Goal: Find contact information: Find contact information

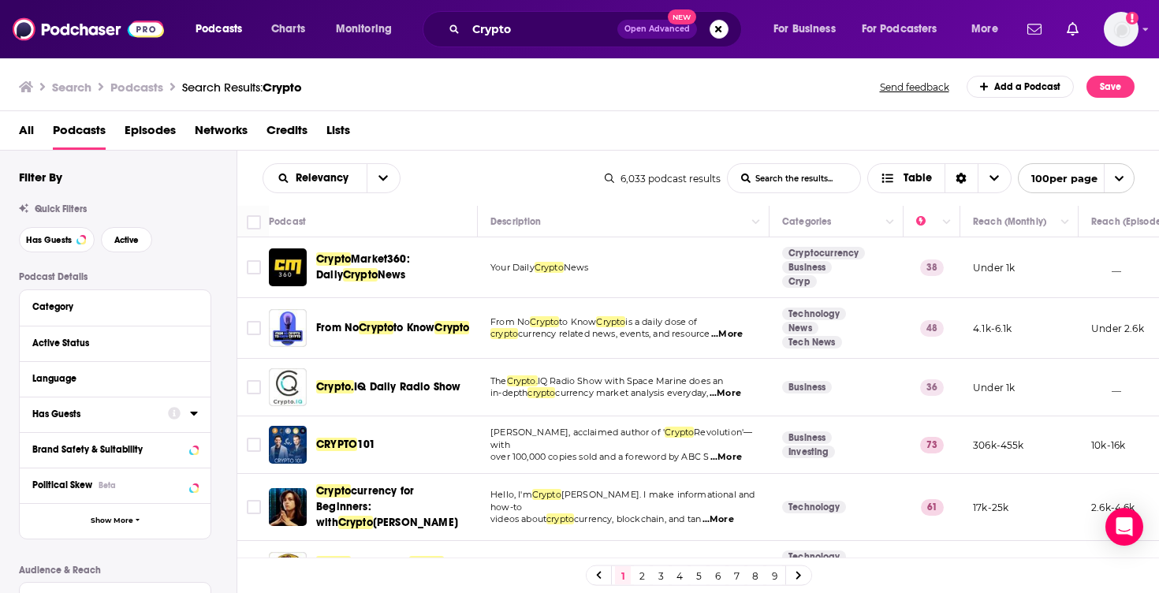
click at [73, 415] on div "Has Guests" at bounding box center [94, 413] width 125 height 11
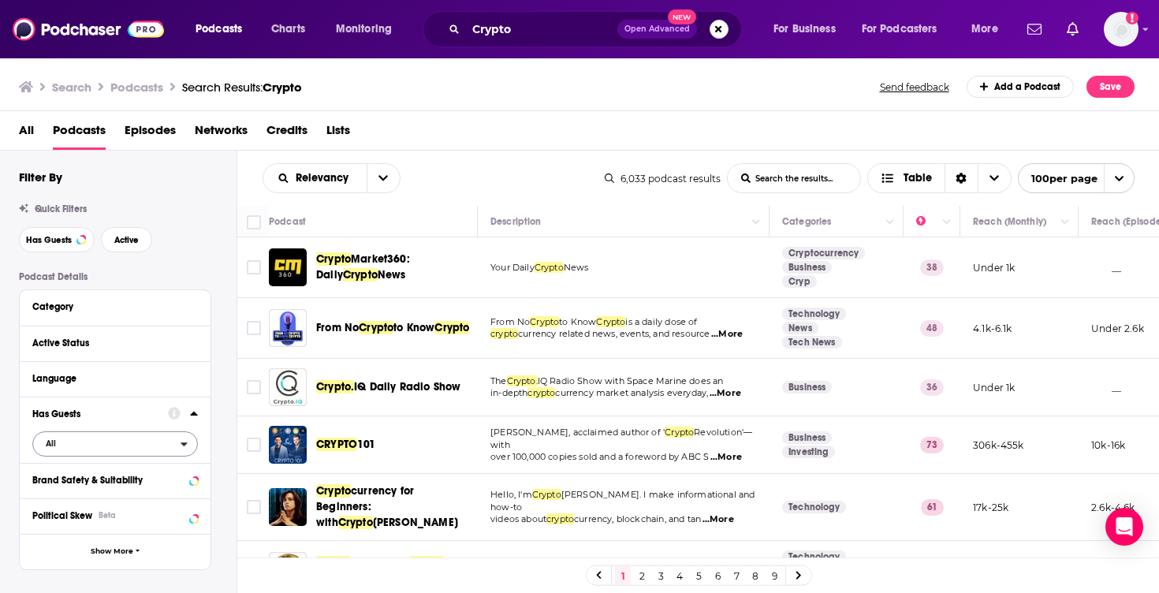
click at [151, 448] on span "All" at bounding box center [106, 443] width 147 height 20
click at [130, 496] on span "Has guests" at bounding box center [87, 495] width 95 height 9
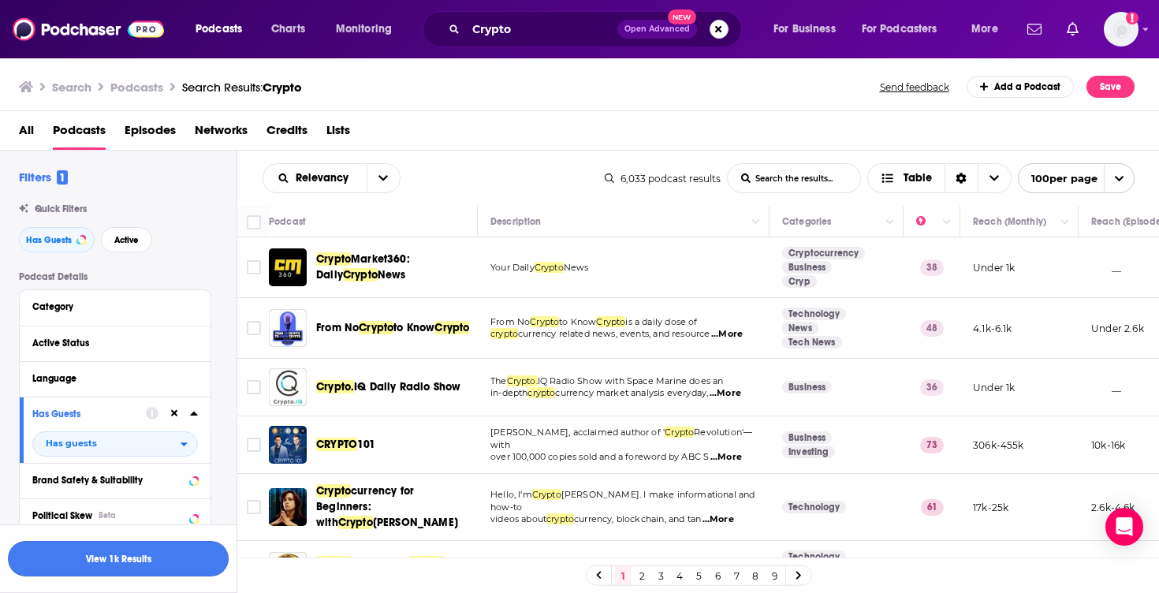
click at [159, 557] on button "View 1k Results" at bounding box center [118, 558] width 221 height 35
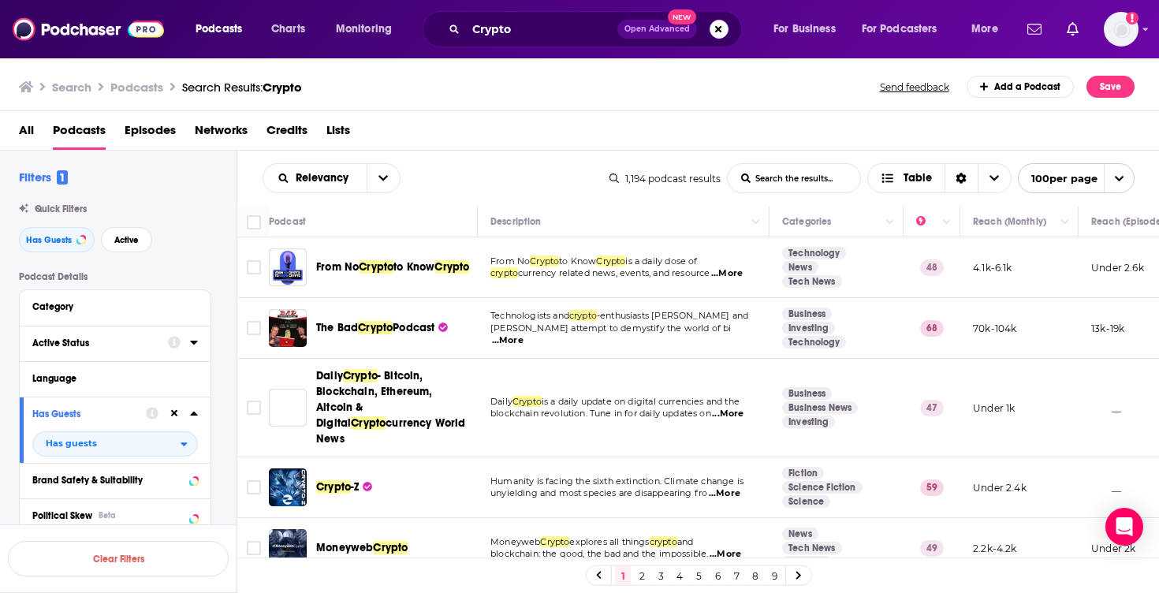
click at [192, 344] on icon at bounding box center [194, 342] width 8 height 13
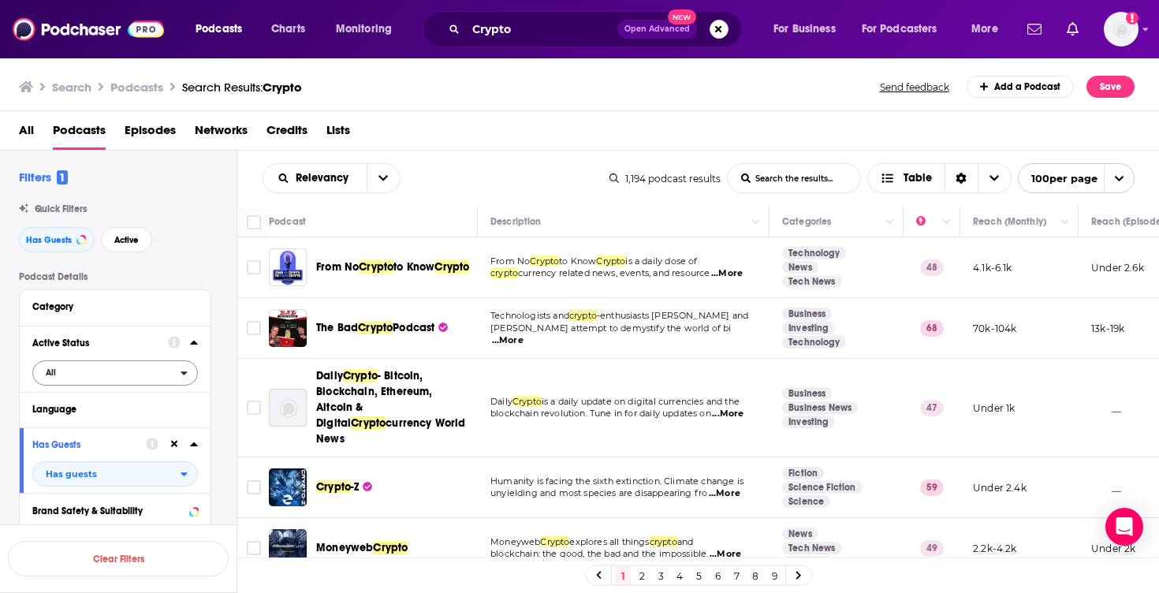
click at [188, 374] on div "open menu" at bounding box center [188, 372] width 17 height 11
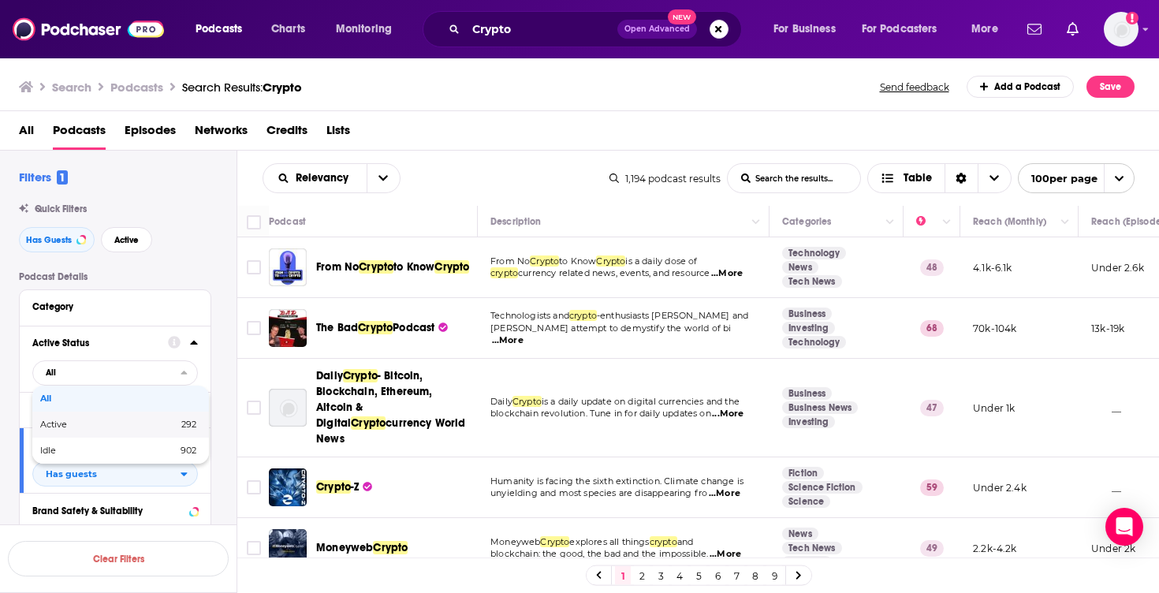
click at [154, 426] on span "292" at bounding box center [159, 424] width 74 height 9
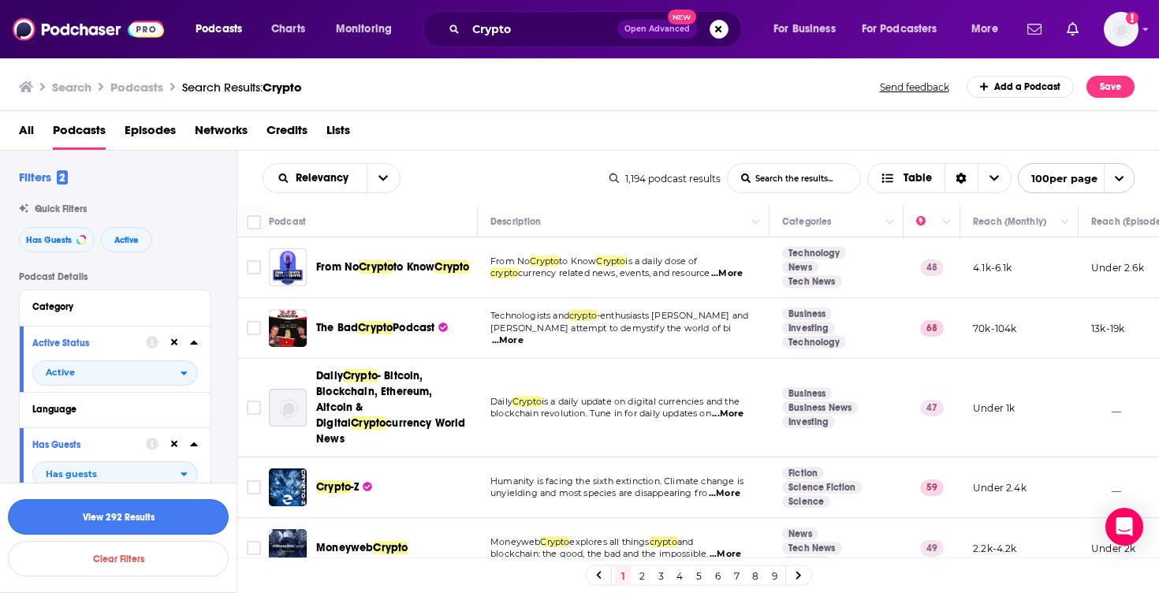
click at [163, 516] on button "View 292 Results" at bounding box center [118, 516] width 221 height 35
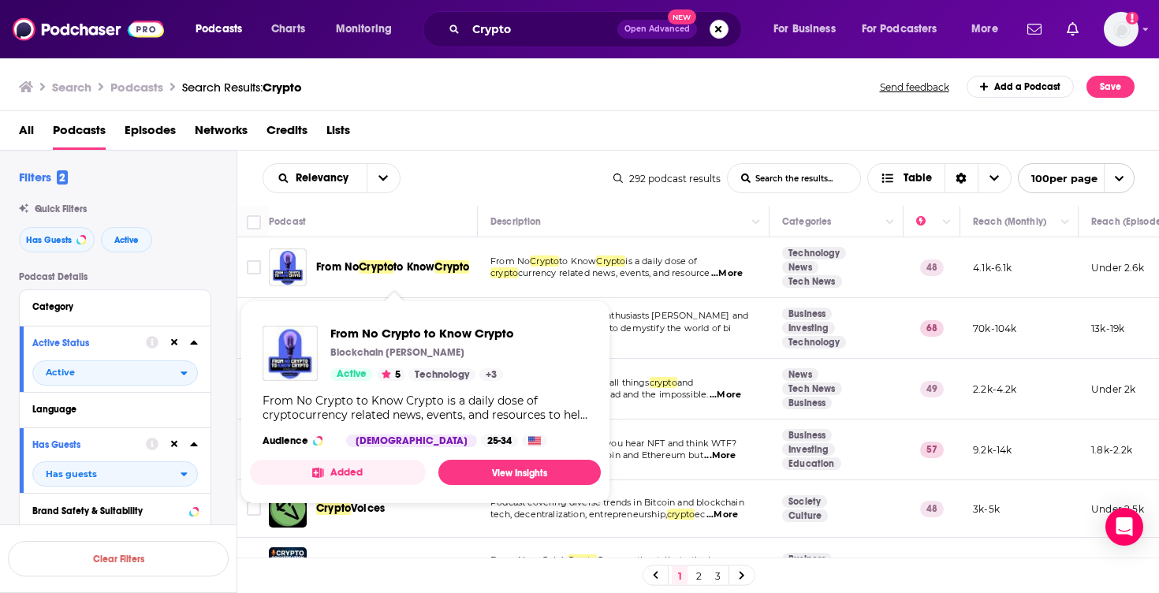
click at [371, 260] on span "Crypto" at bounding box center [376, 266] width 35 height 13
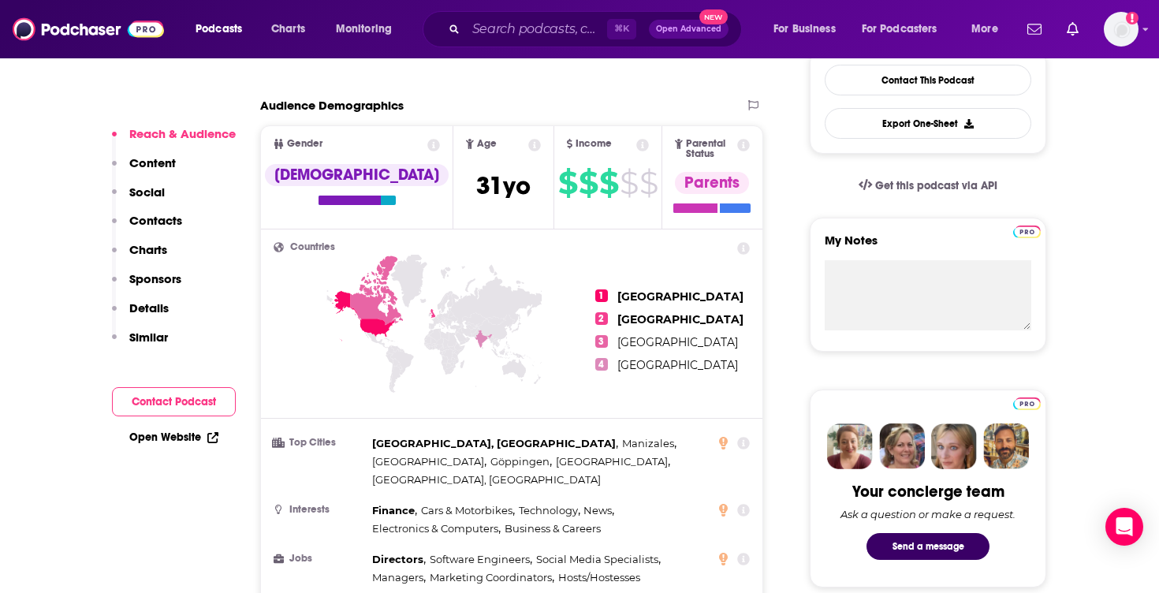
scroll to position [173, 0]
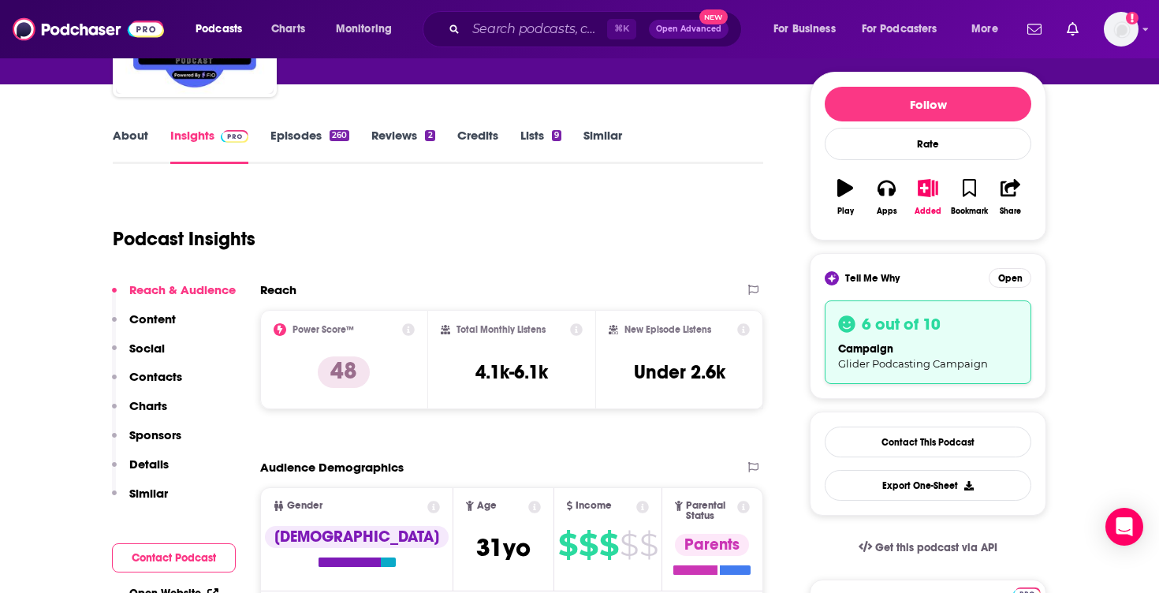
click at [119, 136] on link "About" at bounding box center [130, 146] width 35 height 36
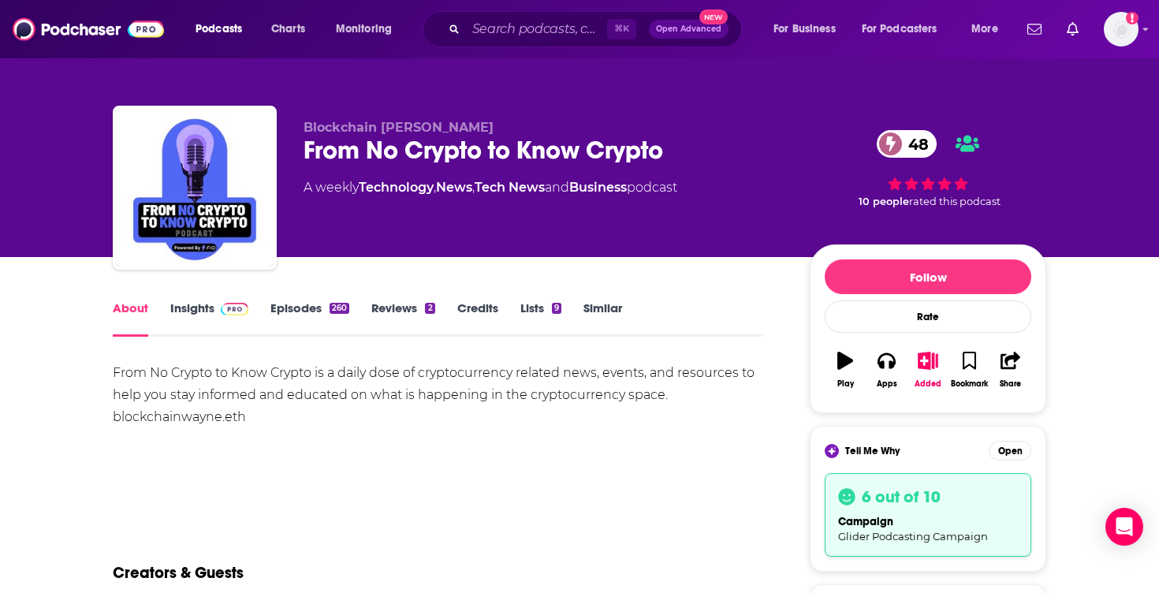
click at [323, 307] on link "Episodes 260" at bounding box center [309, 318] width 79 height 36
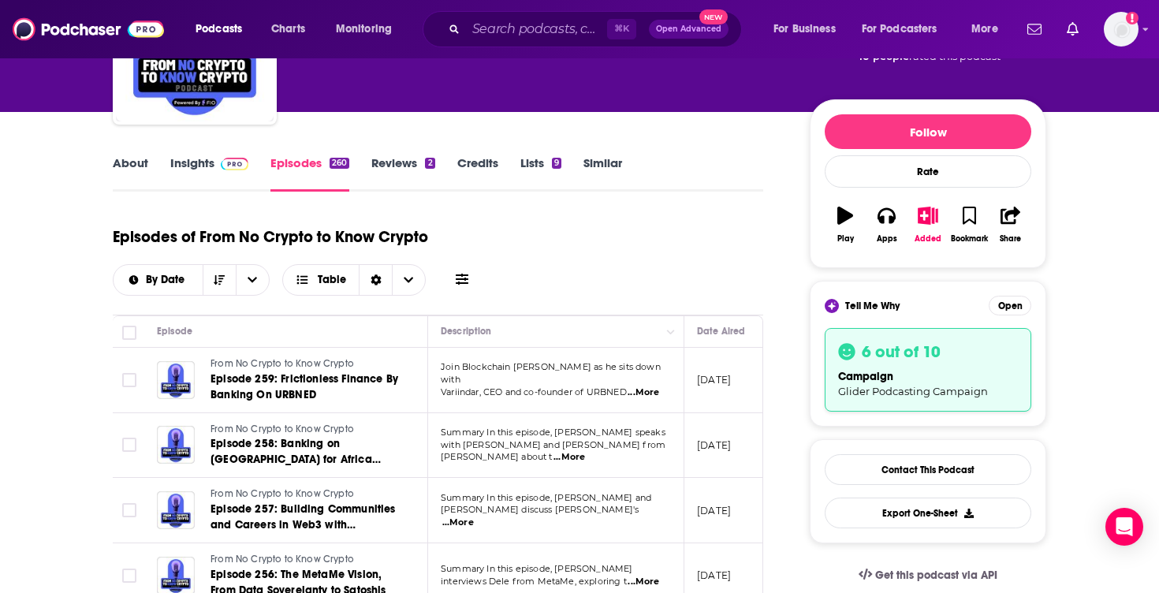
click at [240, 171] on link "Insights" at bounding box center [209, 173] width 78 height 36
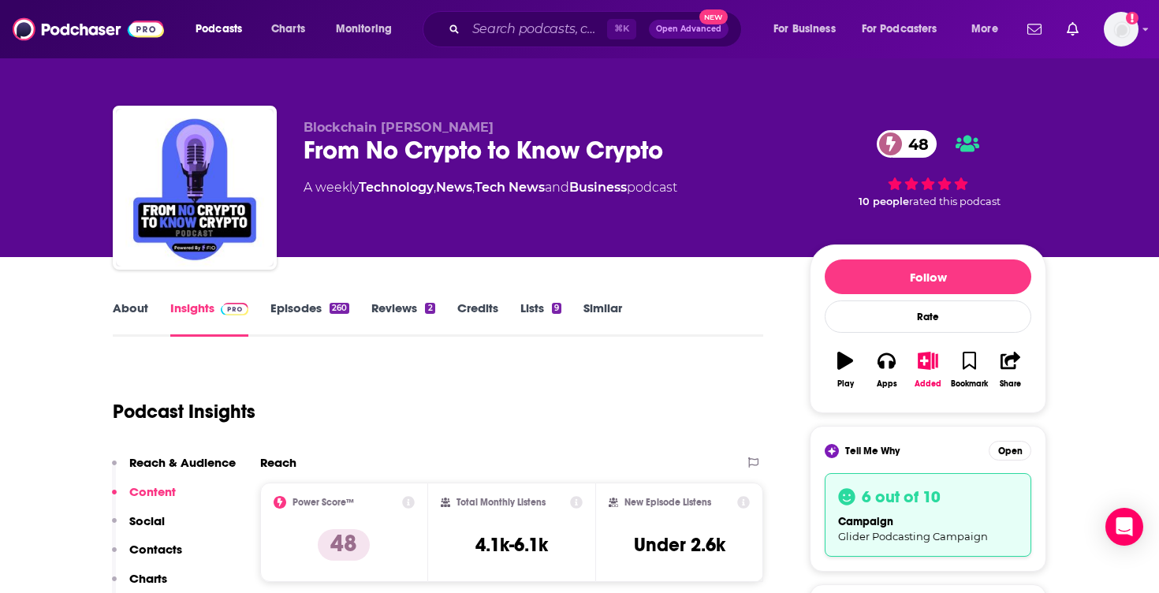
click at [312, 154] on div "From No Crypto to Know Crypto 48" at bounding box center [543, 150] width 481 height 31
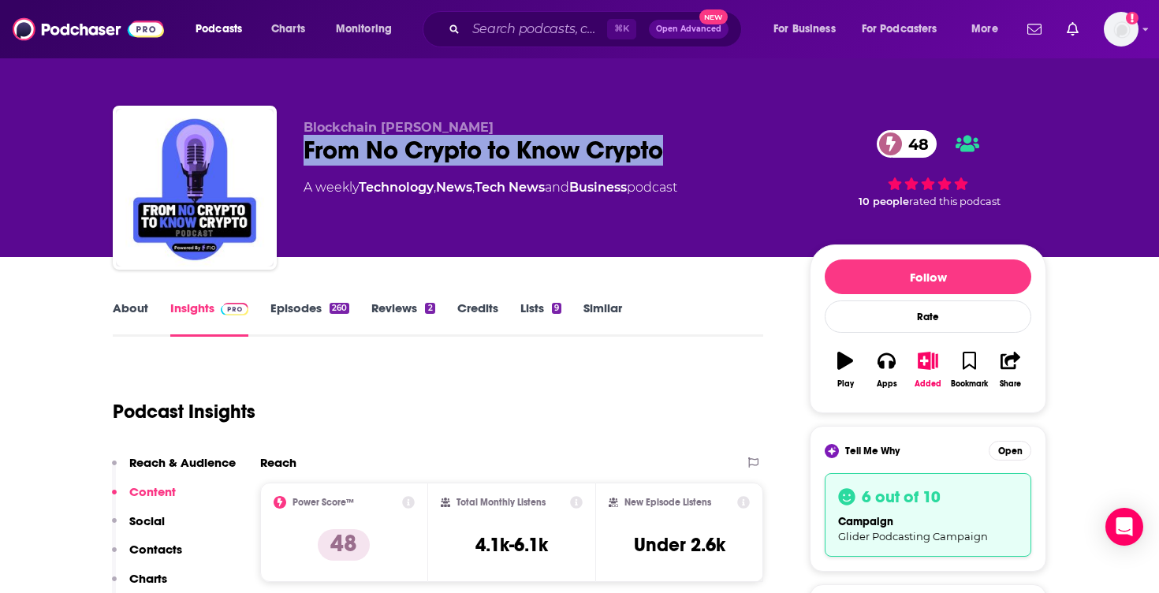
drag, startPoint x: 305, startPoint y: 149, endPoint x: 713, endPoint y: 143, distance: 408.3
click at [712, 143] on div "From No Crypto to Know Crypto 48" at bounding box center [543, 150] width 481 height 31
copy h2 "From No Crypto to Know Crypto"
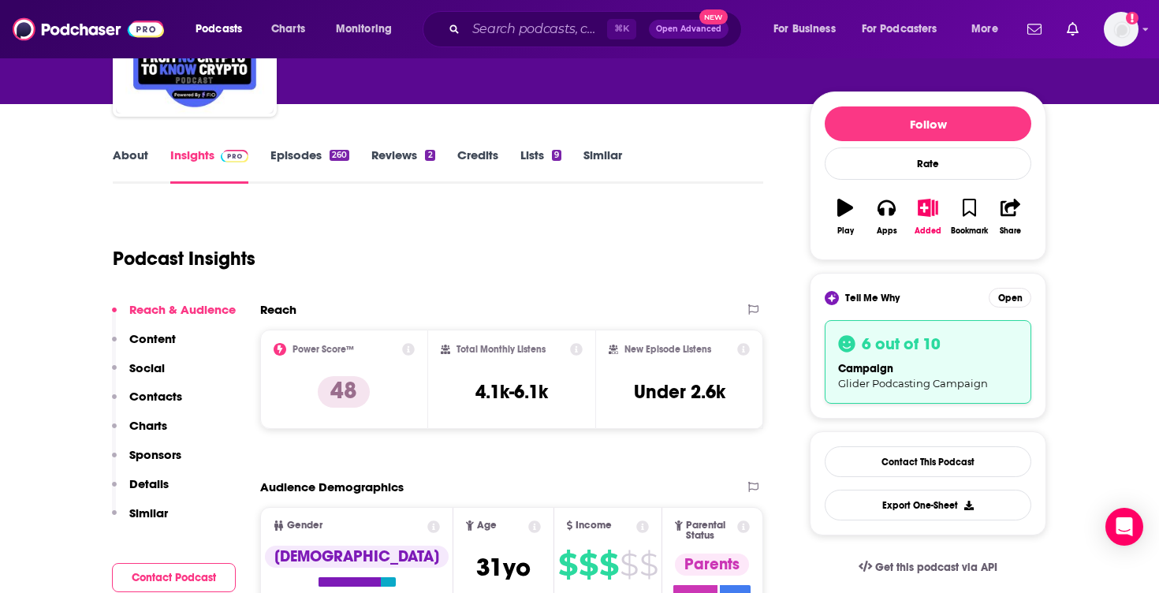
scroll to position [159, 0]
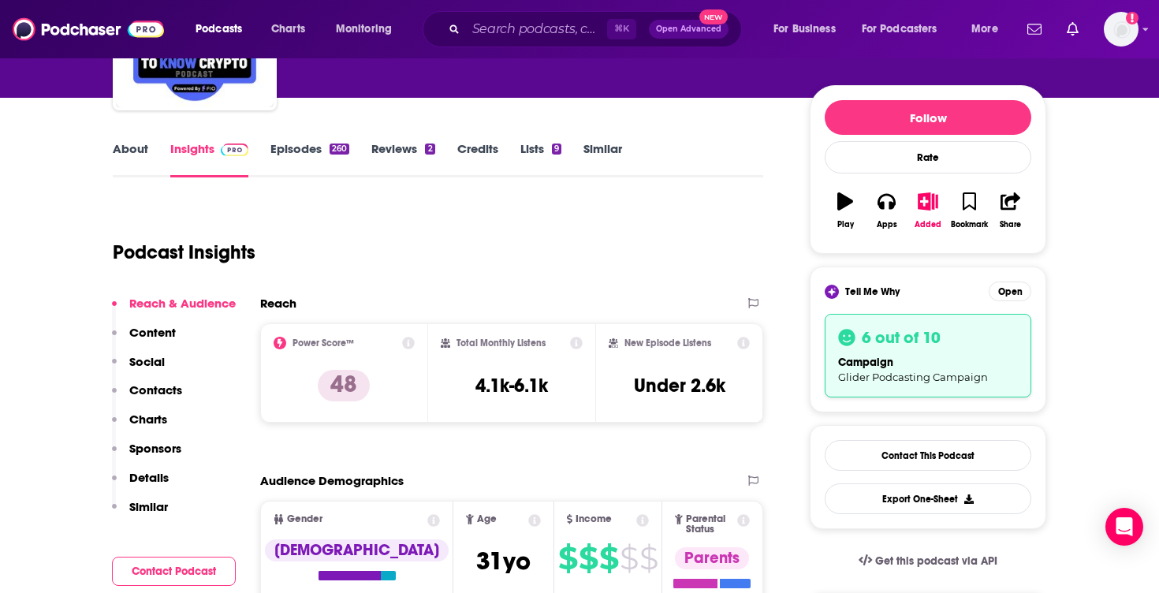
click at [137, 154] on link "About" at bounding box center [130, 159] width 35 height 36
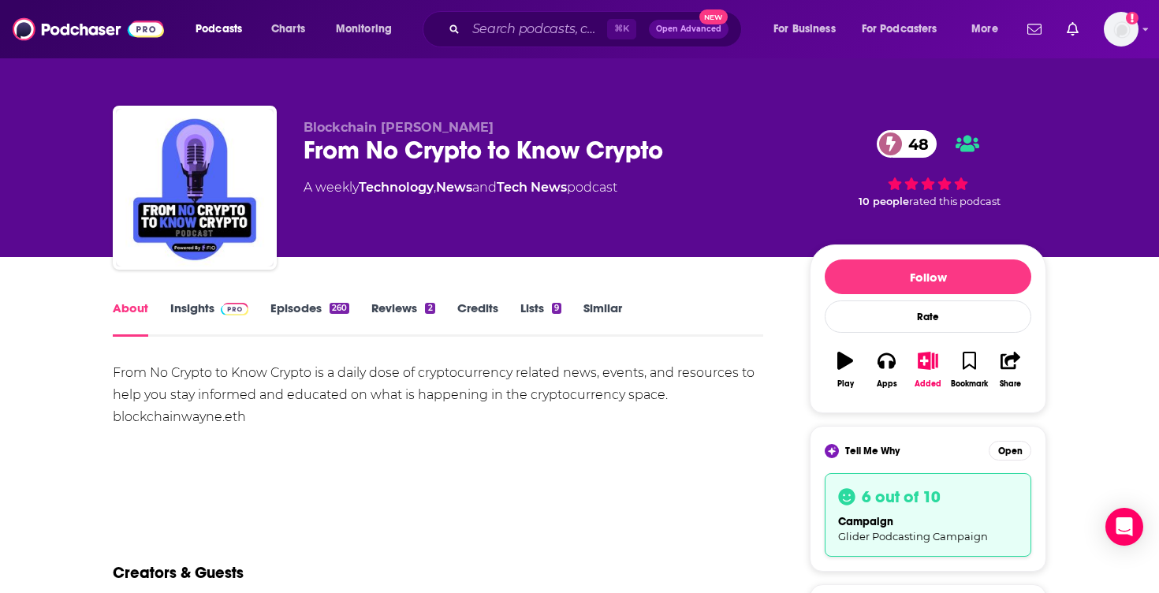
click at [235, 308] on img at bounding box center [235, 309] width 28 height 13
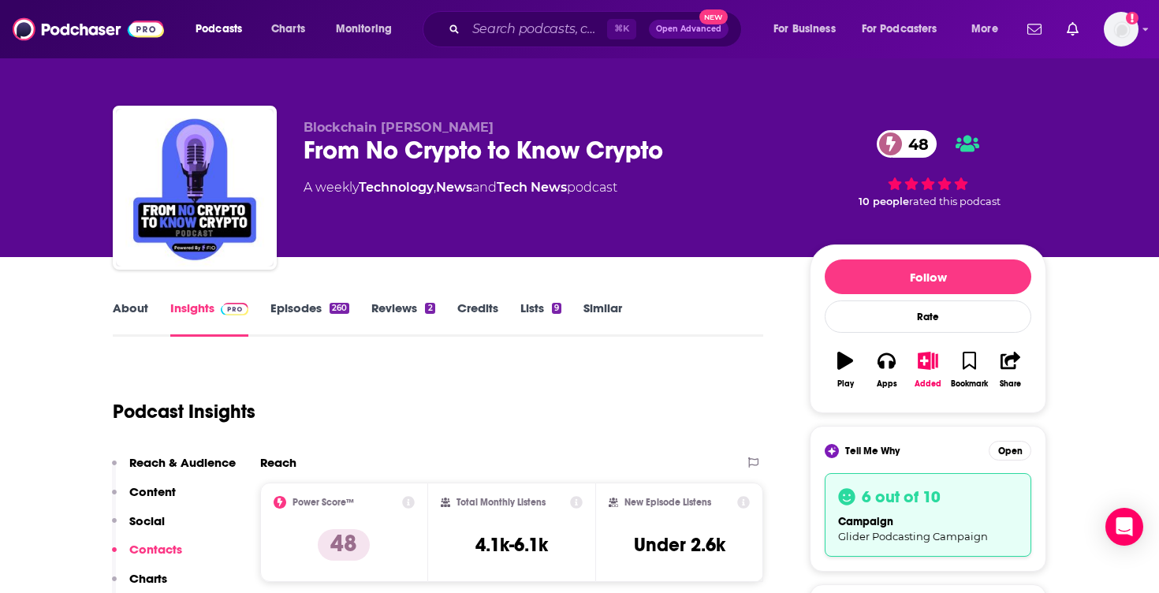
click at [305, 309] on link "Episodes 260" at bounding box center [309, 318] width 79 height 36
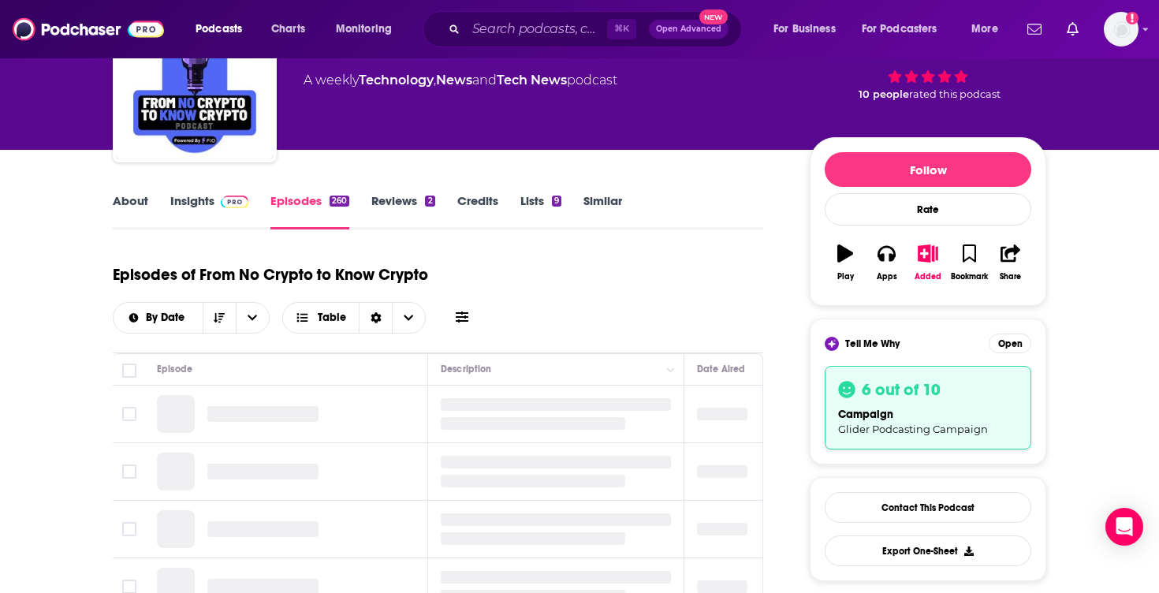
scroll to position [113, 0]
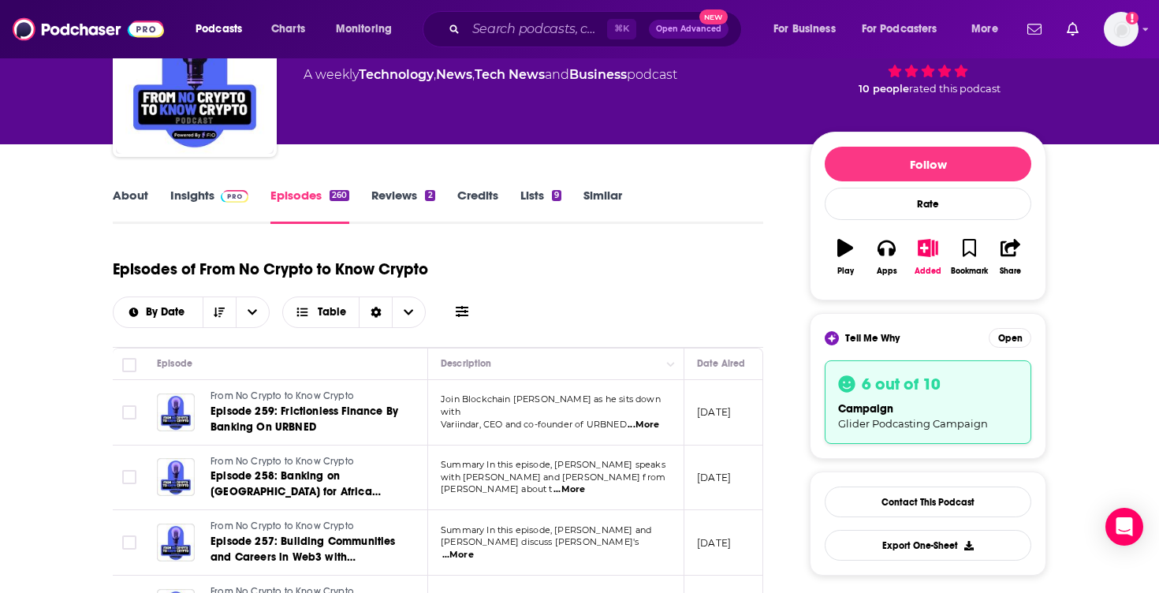
click at [639, 418] on span "...More" at bounding box center [643, 424] width 32 height 13
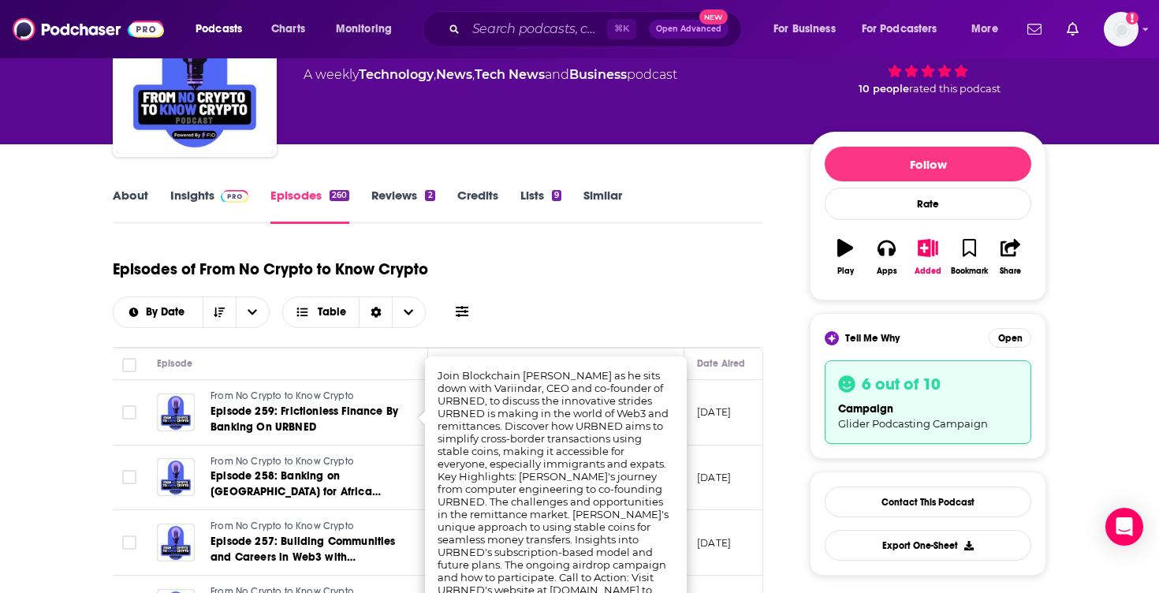
click at [592, 329] on div "Episodes of From No Crypto to Know Crypto By Date Table" at bounding box center [438, 298] width 650 height 99
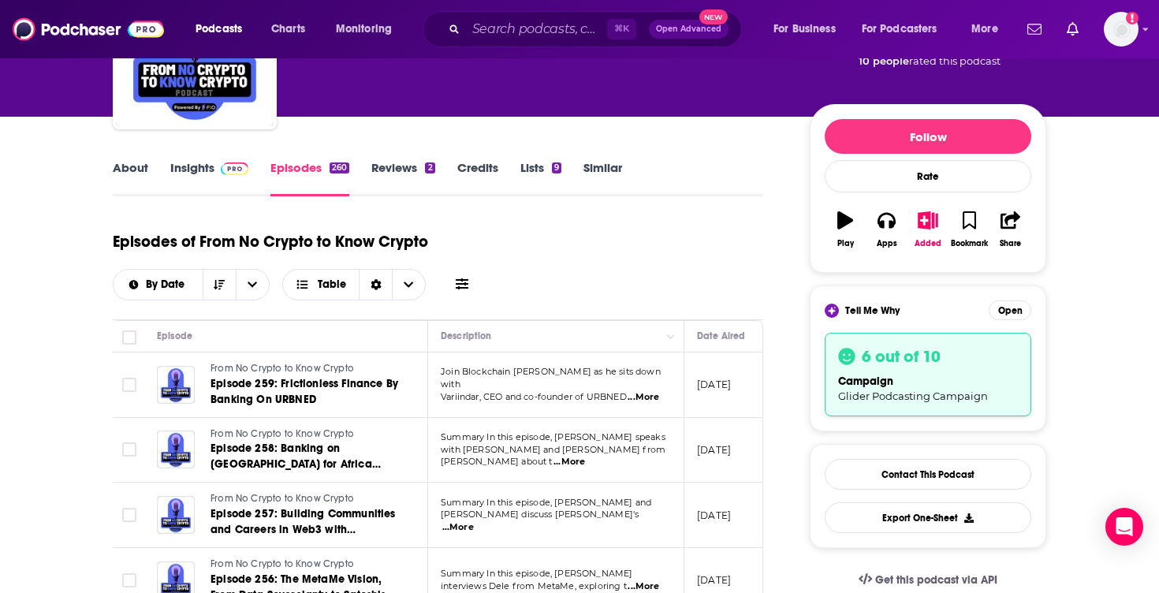
scroll to position [185, 0]
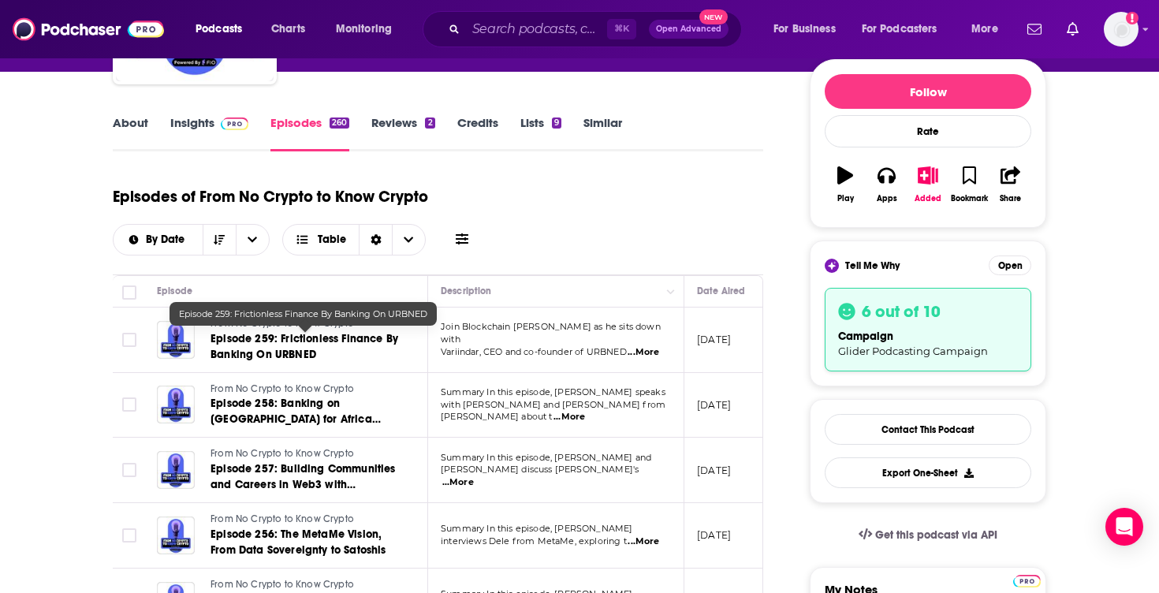
click at [305, 335] on span "Episode 259: Frictionless Finance By Banking On URBNED" at bounding box center [304, 346] width 188 height 29
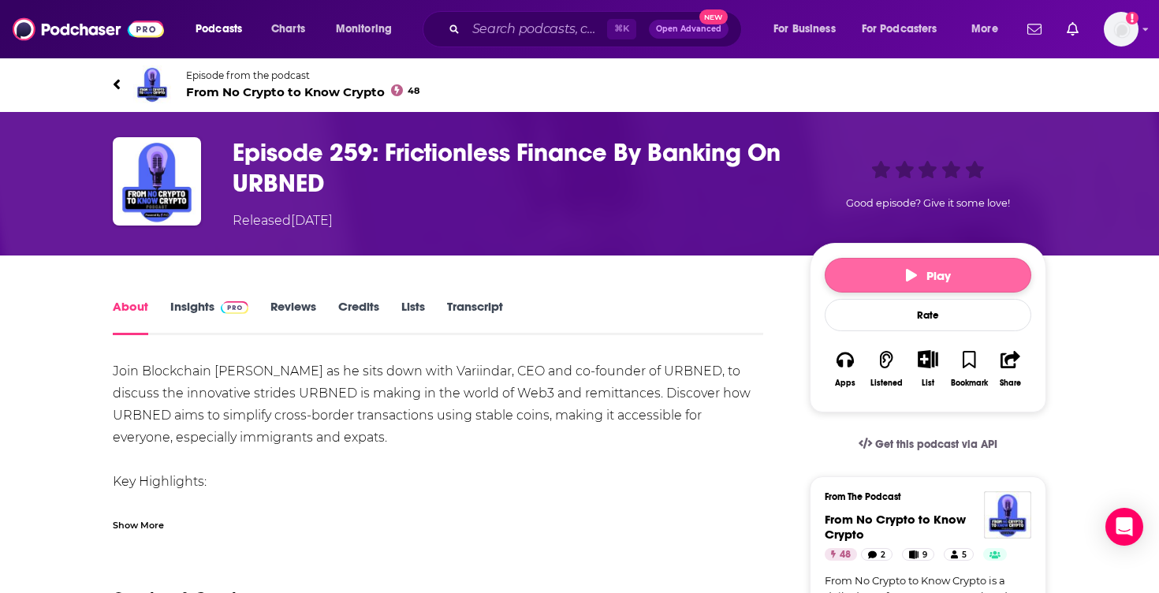
click at [876, 267] on button "Play" at bounding box center [927, 275] width 206 height 35
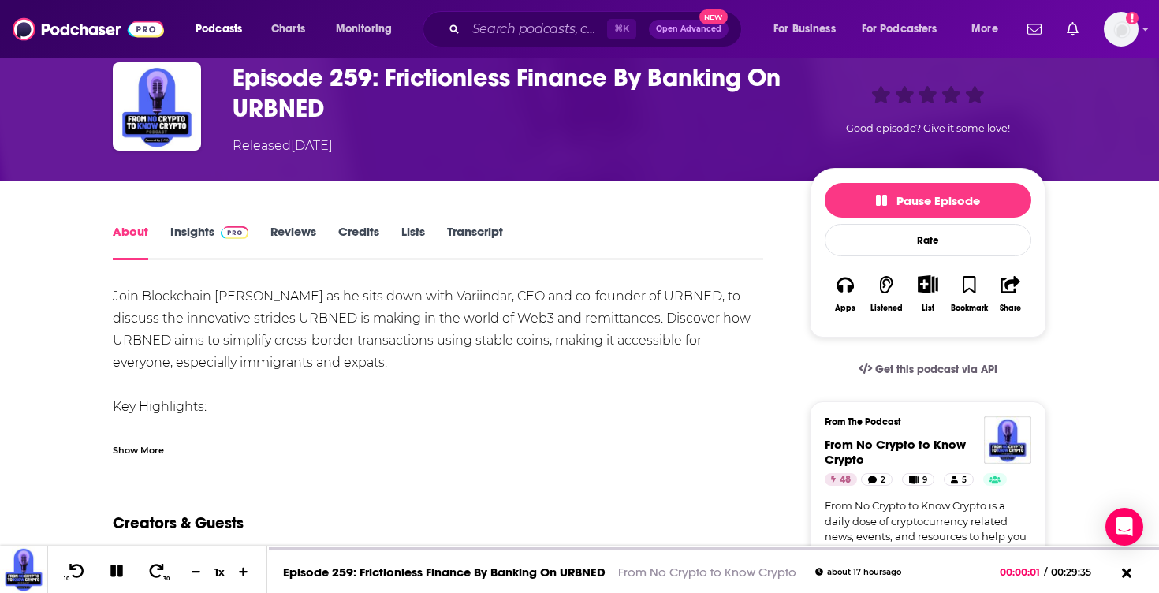
scroll to position [76, 0]
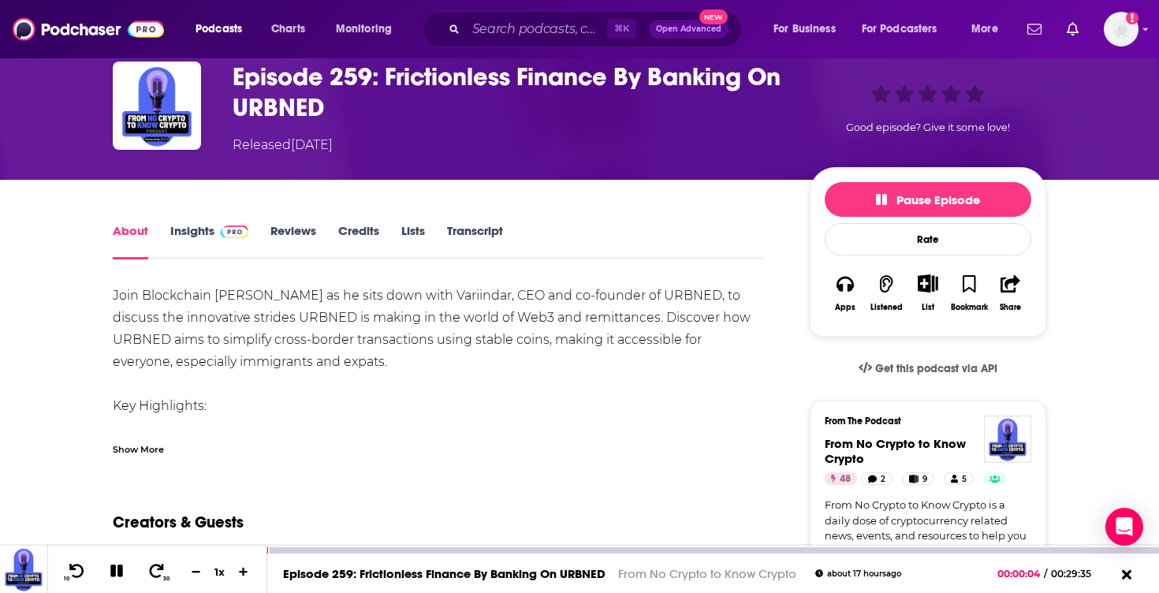
click at [152, 576] on icon at bounding box center [157, 570] width 14 height 14
click at [278, 552] on div at bounding box center [276, 550] width 19 height 6
drag, startPoint x: 278, startPoint y: 550, endPoint x: 270, endPoint y: 551, distance: 7.9
click at [270, 551] on div at bounding box center [273, 550] width 13 height 6
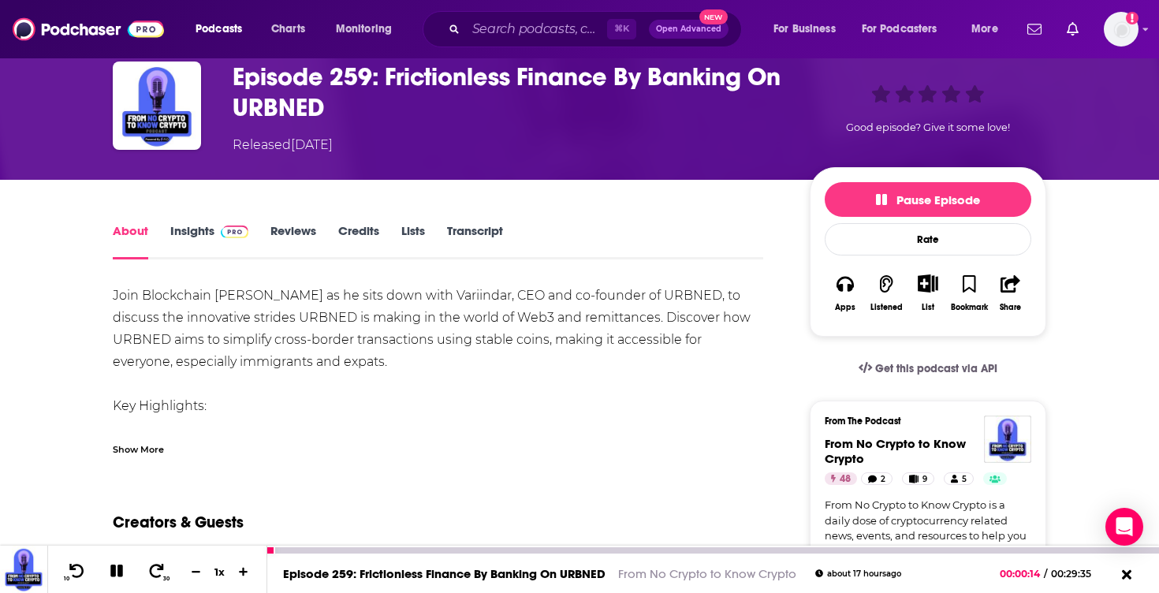
click at [122, 570] on icon at bounding box center [116, 570] width 13 height 13
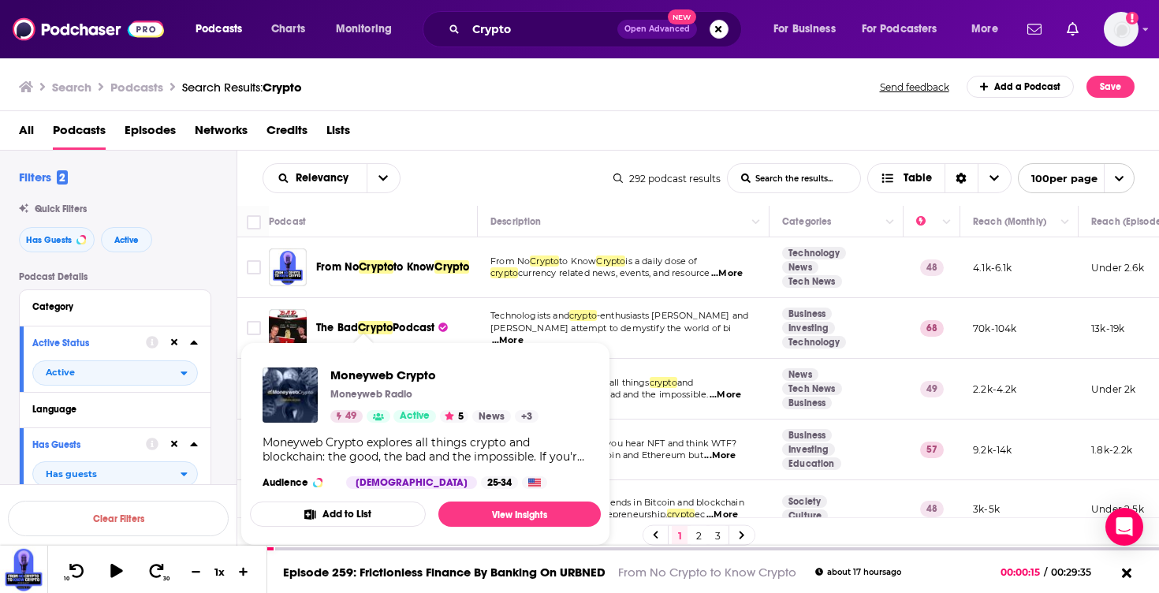
click at [389, 386] on div "Moneyweb Crypto Moneyweb Radio 49 Active 5 News + 3" at bounding box center [434, 394] width 208 height 55
drag, startPoint x: 326, startPoint y: 374, endPoint x: 438, endPoint y: 376, distance: 111.9
click at [438, 376] on div "Moneyweb Crypto Moneyweb Radio 49 Active 5 News + 3" at bounding box center [400, 394] width 276 height 55
copy span "Moneyweb Crypto"
click at [476, 505] on link "View Insights" at bounding box center [519, 513] width 162 height 25
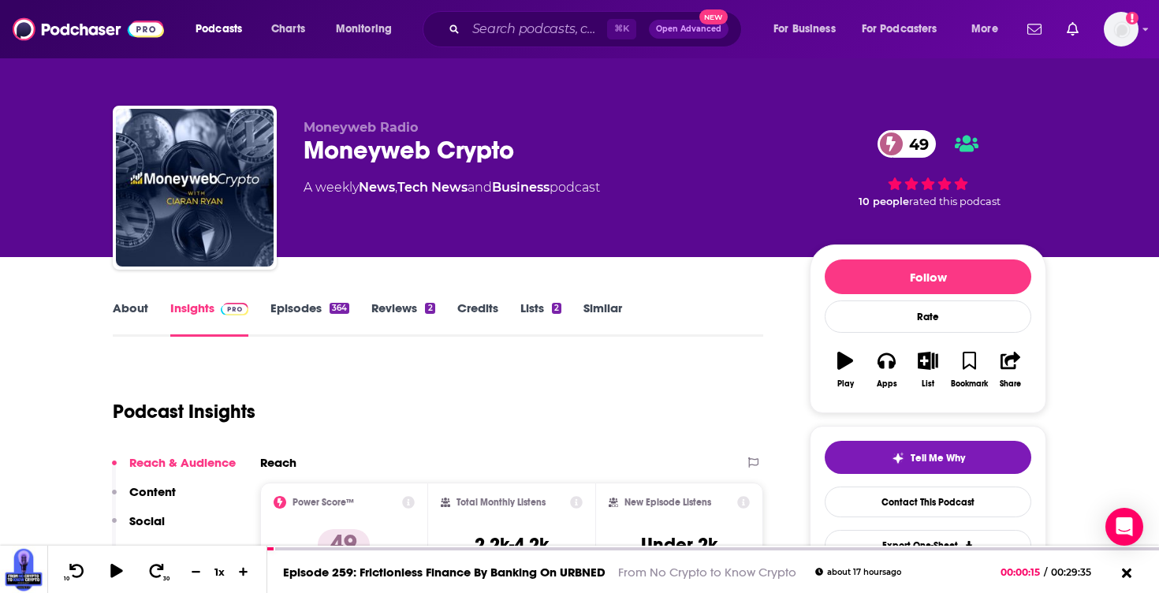
click at [114, 300] on link "About" at bounding box center [130, 318] width 35 height 36
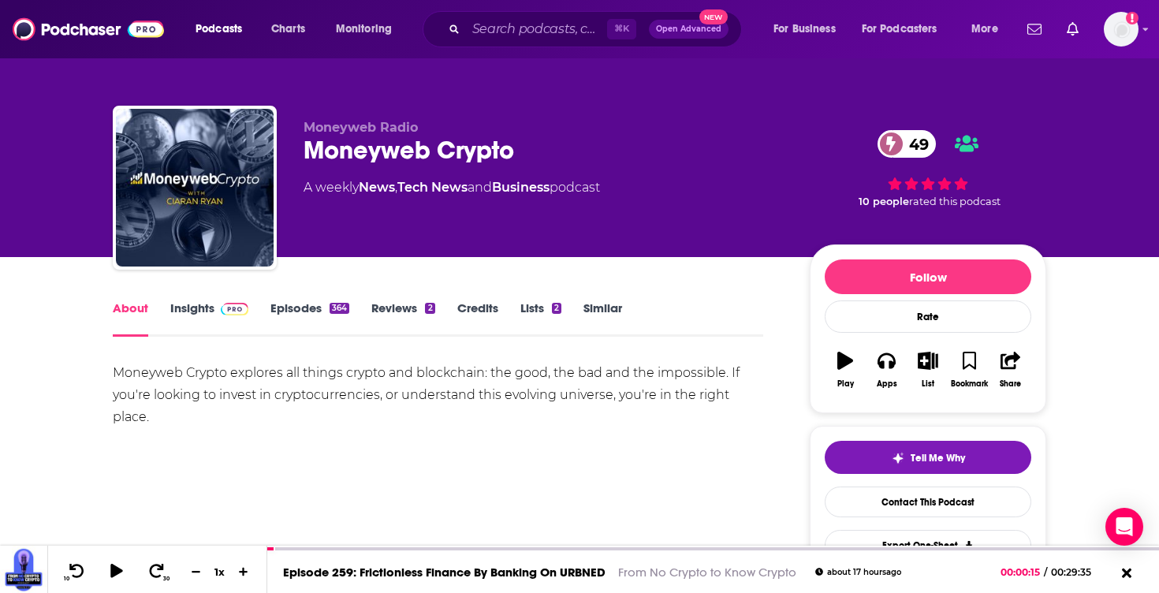
click at [226, 311] on img at bounding box center [235, 309] width 28 height 13
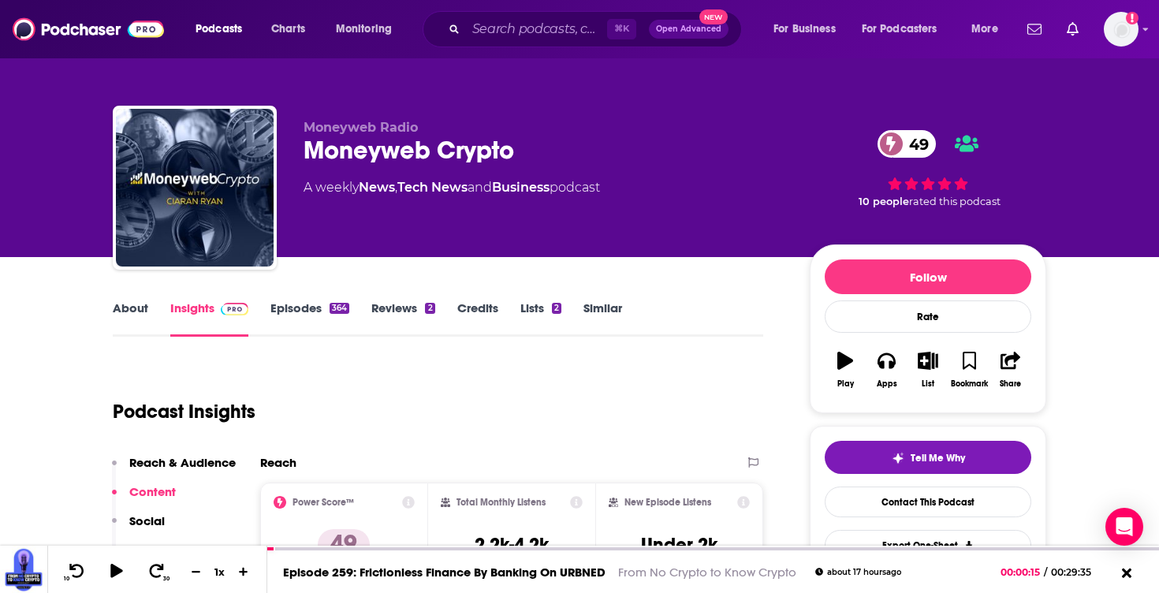
click at [324, 325] on link "Episodes 364" at bounding box center [309, 318] width 79 height 36
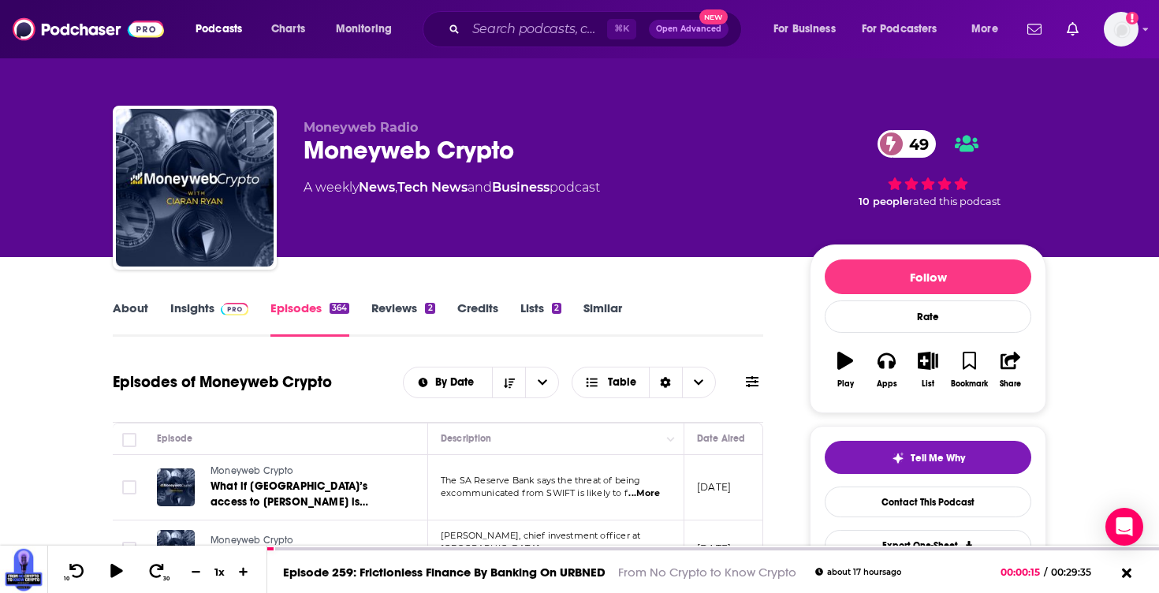
click at [221, 313] on img at bounding box center [235, 309] width 28 height 13
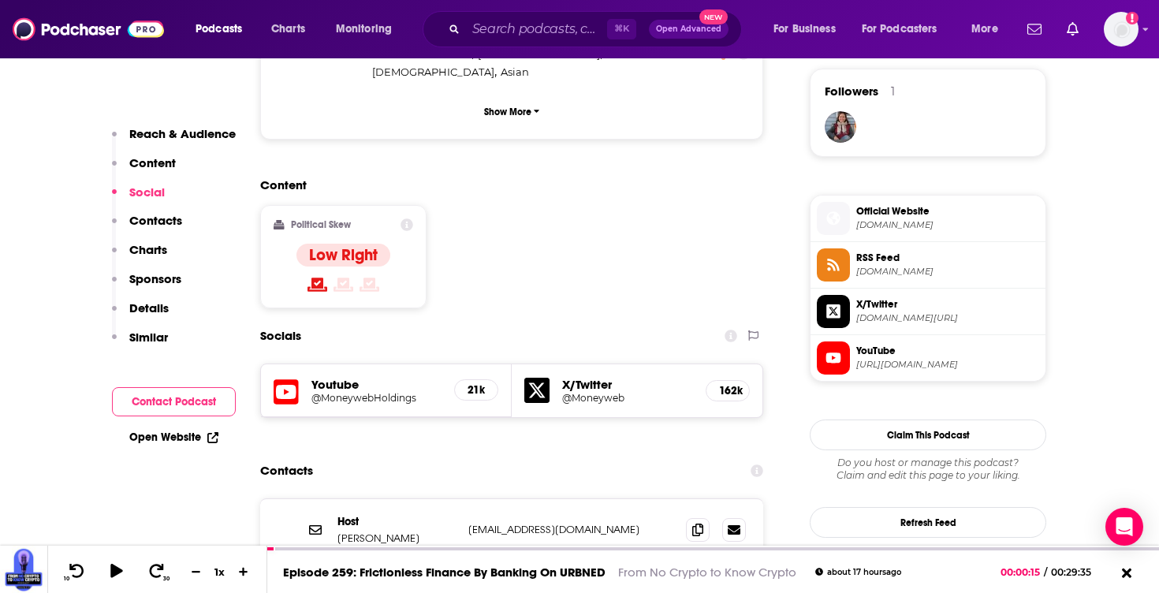
scroll to position [1163, 0]
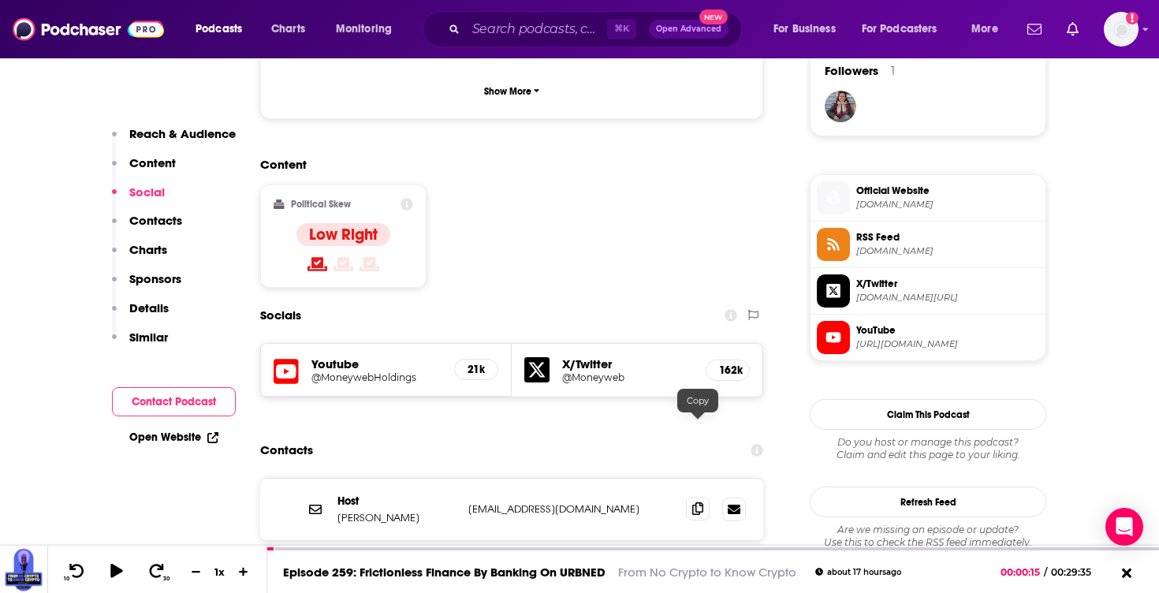
click at [694, 502] on icon at bounding box center [697, 508] width 11 height 13
drag, startPoint x: 396, startPoint y: 436, endPoint x: 333, endPoint y: 442, distance: 63.4
click at [333, 478] on div "Host [PERSON_NAME] [PERSON_NAME][EMAIL_ADDRESS][DOMAIN_NAME] [EMAIL_ADDRESS][DO…" at bounding box center [511, 508] width 503 height 61
copy p "[PERSON_NAME]"
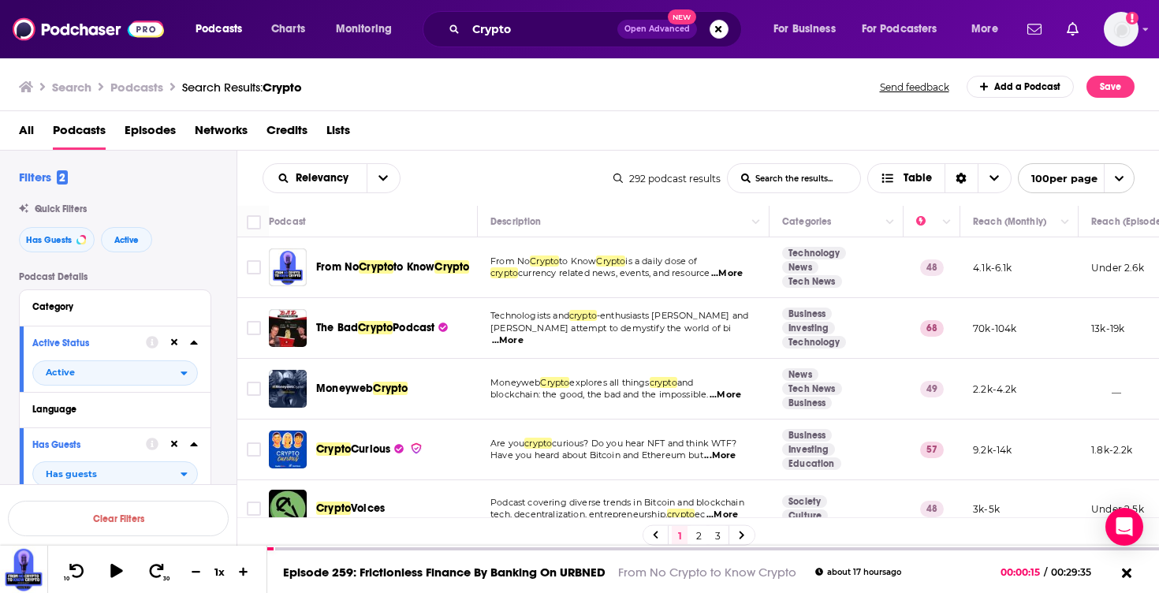
scroll to position [67, 0]
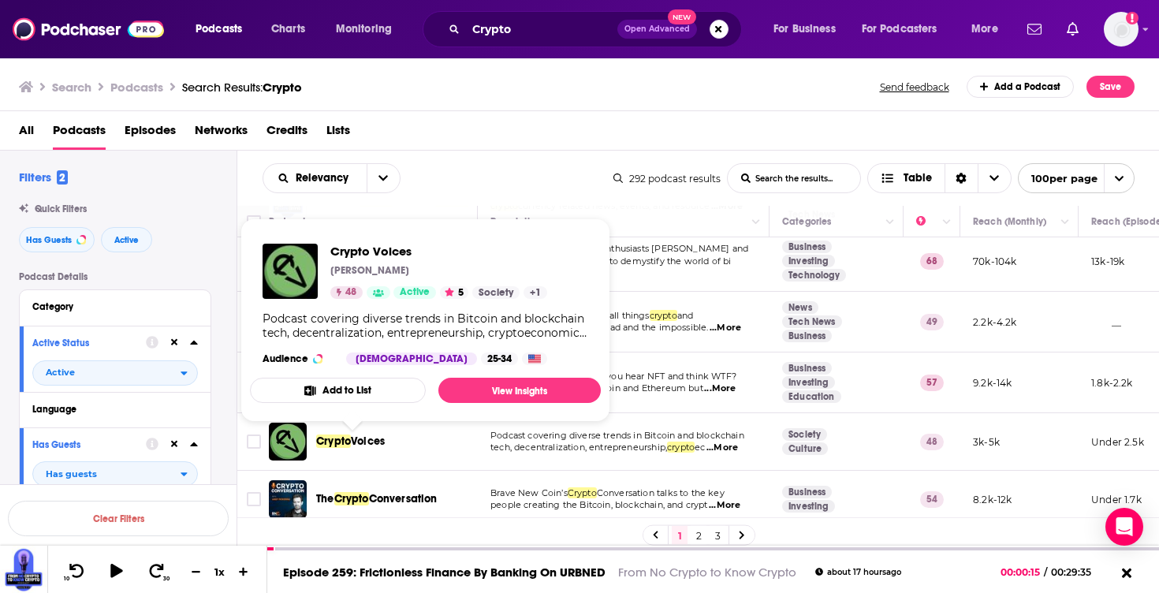
click at [364, 438] on span "Voices" at bounding box center [368, 440] width 34 height 13
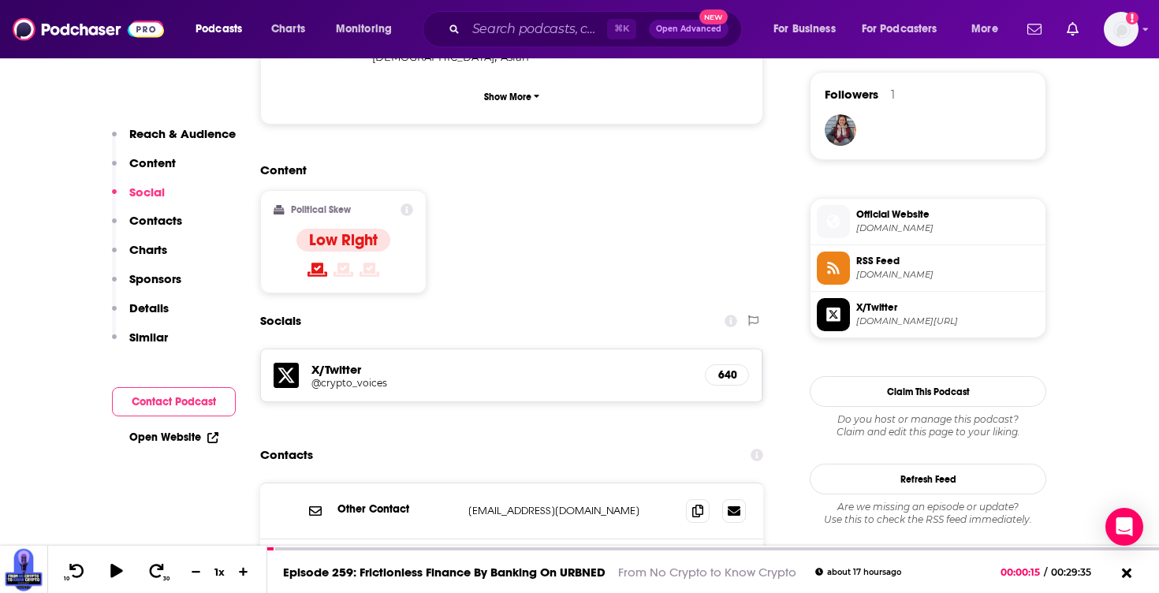
scroll to position [1143, 0]
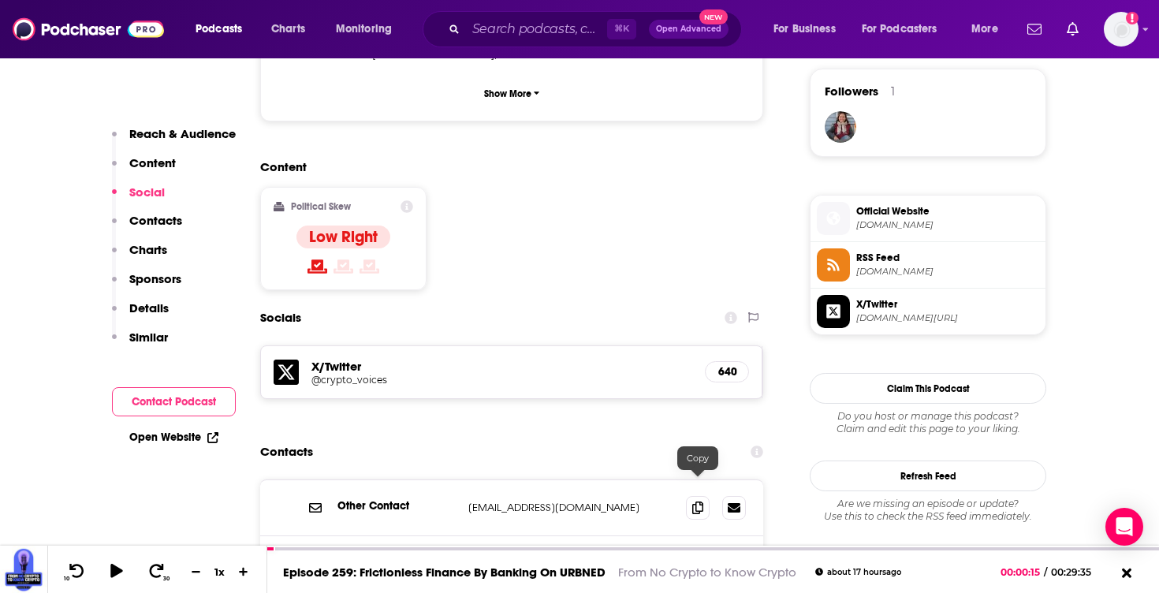
click at [697, 560] on icon at bounding box center [697, 566] width 11 height 13
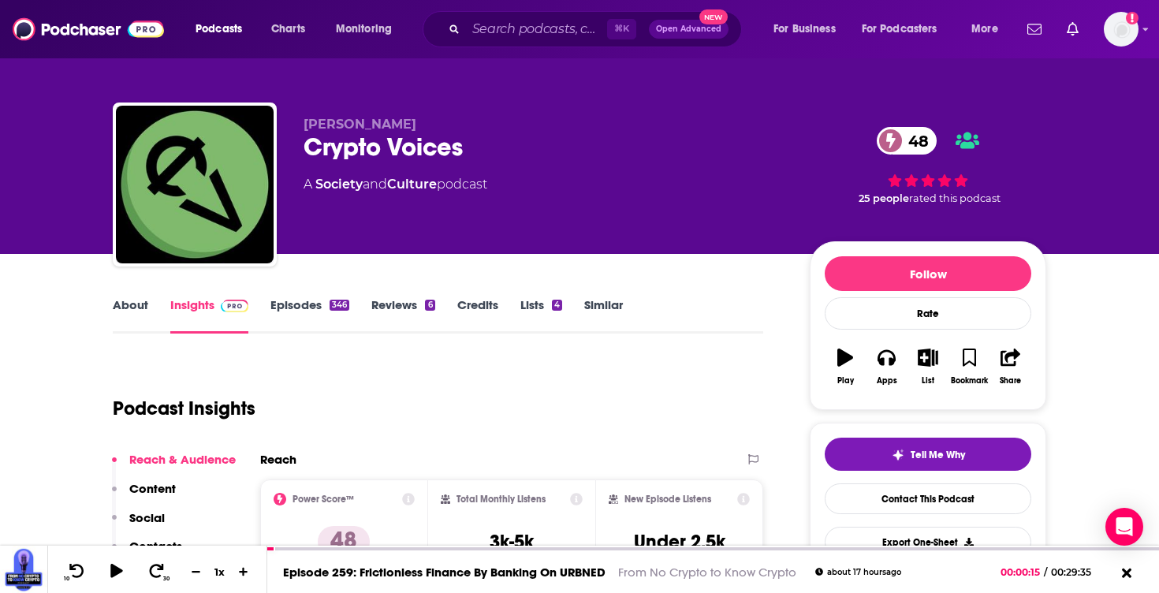
scroll to position [2, 0]
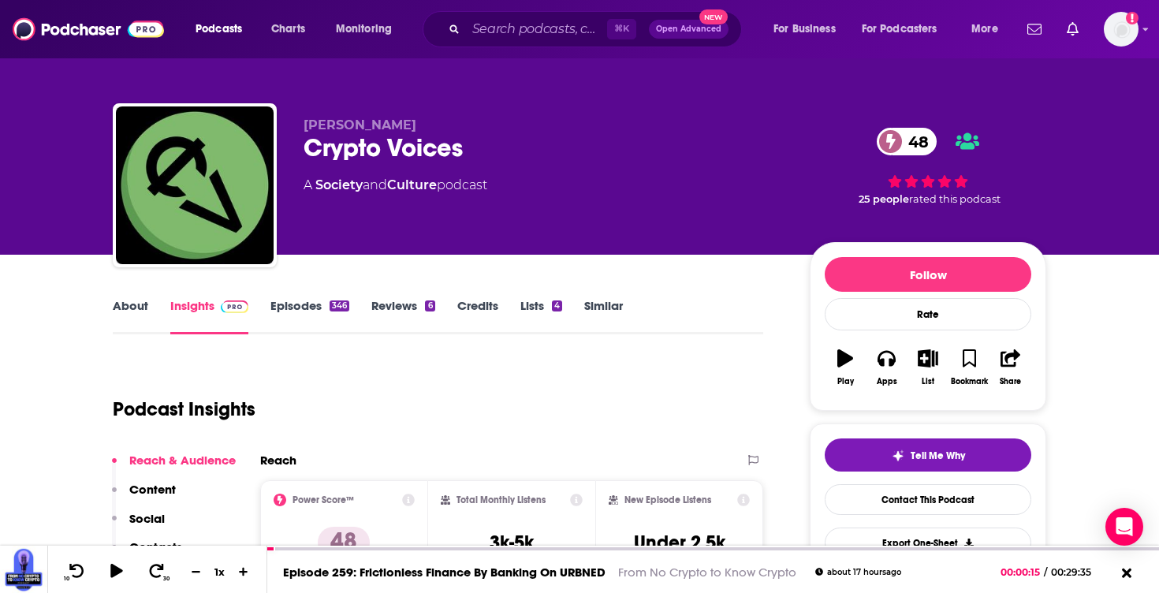
drag, startPoint x: 446, startPoint y: 121, endPoint x: 301, endPoint y: 128, distance: 145.2
click at [301, 128] on div "[PERSON_NAME] Crypto Voices 48 A Society and Culture podcast 48 25 people rated…" at bounding box center [579, 188] width 933 height 170
copy span "[PERSON_NAME]"
drag, startPoint x: 485, startPoint y: 145, endPoint x: 302, endPoint y: 161, distance: 183.5
click at [302, 161] on div "[PERSON_NAME] Crypto Voices 48 A Society and Culture podcast 48 25 people rated…" at bounding box center [579, 188] width 933 height 170
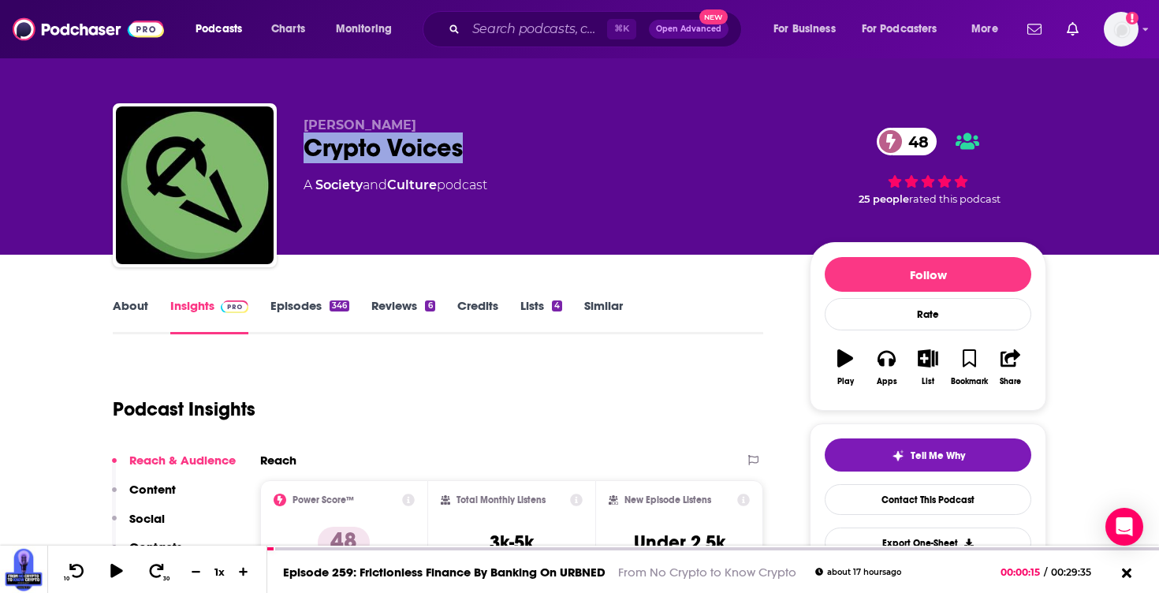
copy h2 "Crypto Voices"
click at [289, 312] on link "Episodes 346" at bounding box center [309, 316] width 79 height 36
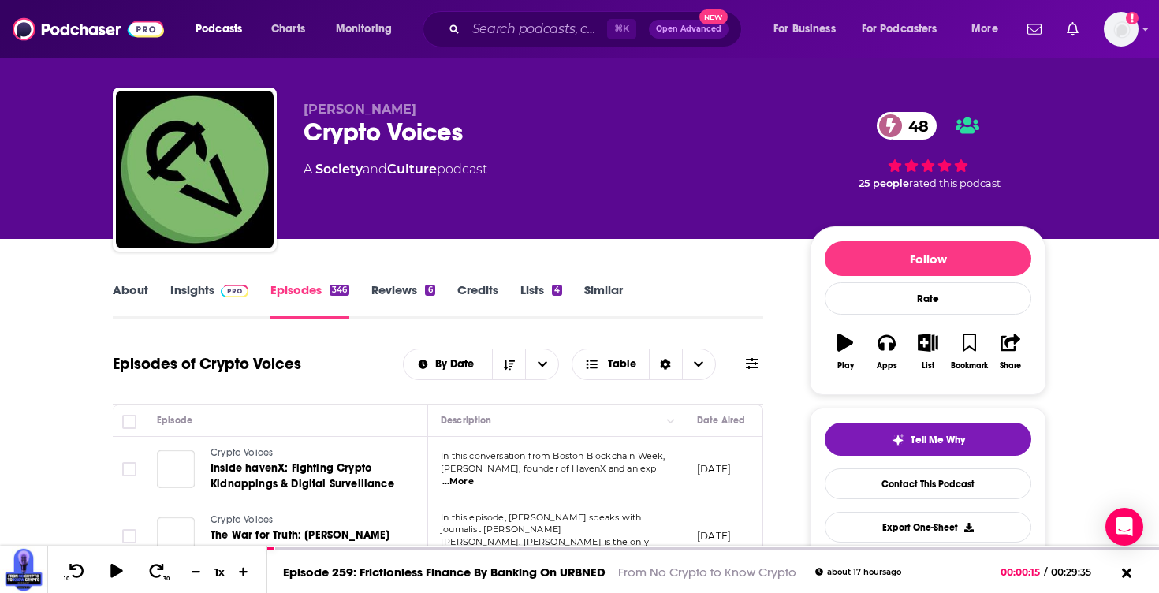
scroll to position [108, 0]
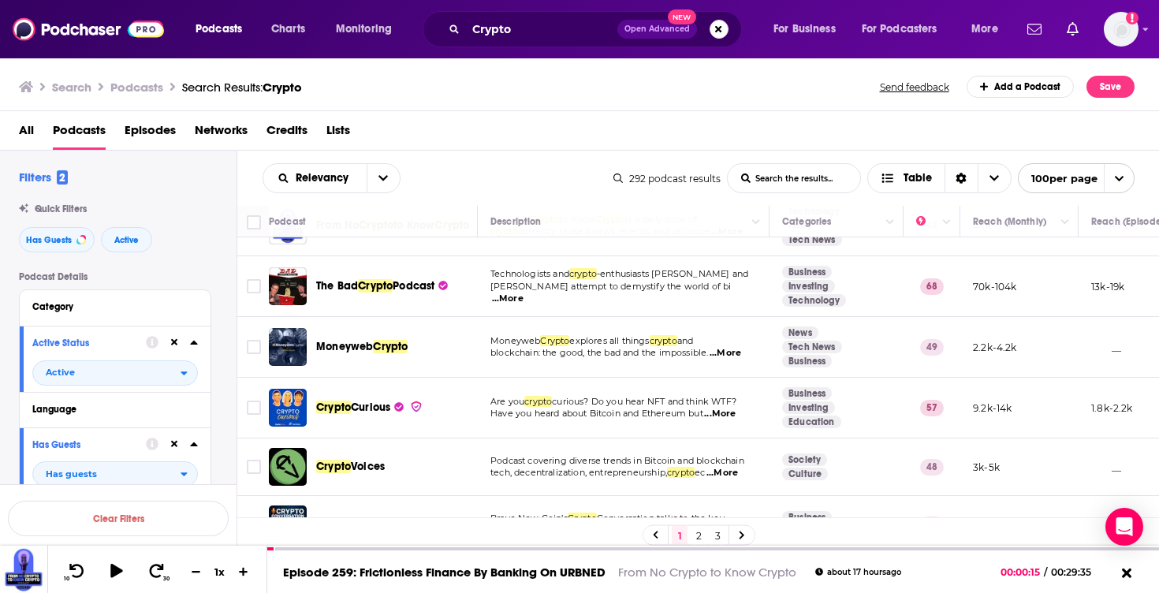
scroll to position [43, 0]
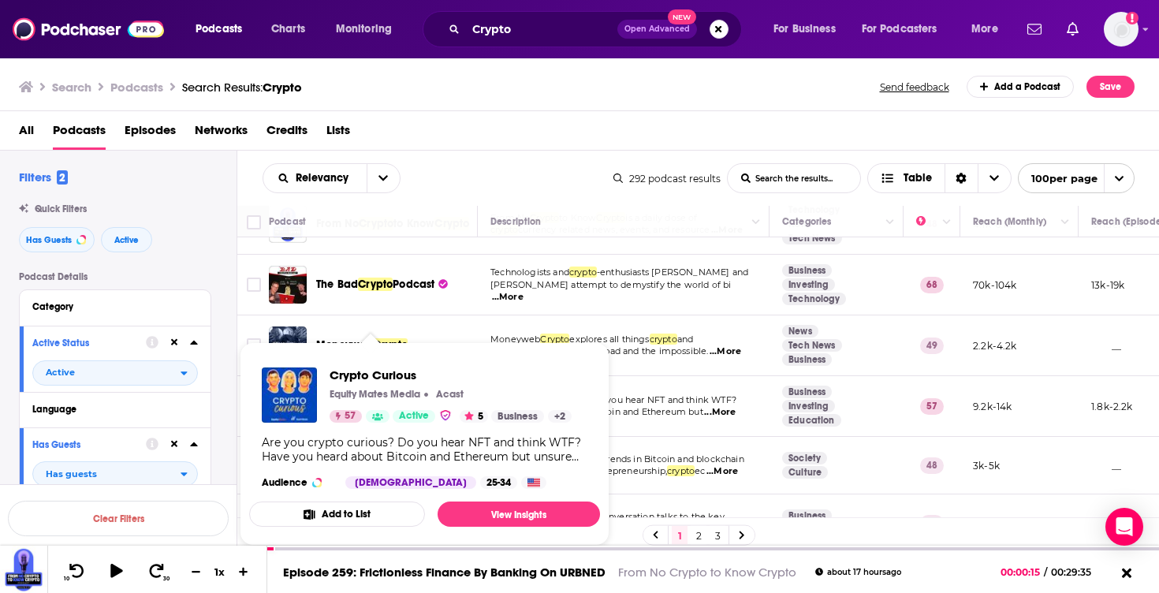
click at [368, 407] on div "Crypto Curious Equity Mates Media Acast 57 Active 5 Business + 2" at bounding box center [450, 394] width 242 height 55
click at [362, 377] on span "Crypto Curious" at bounding box center [382, 374] width 106 height 15
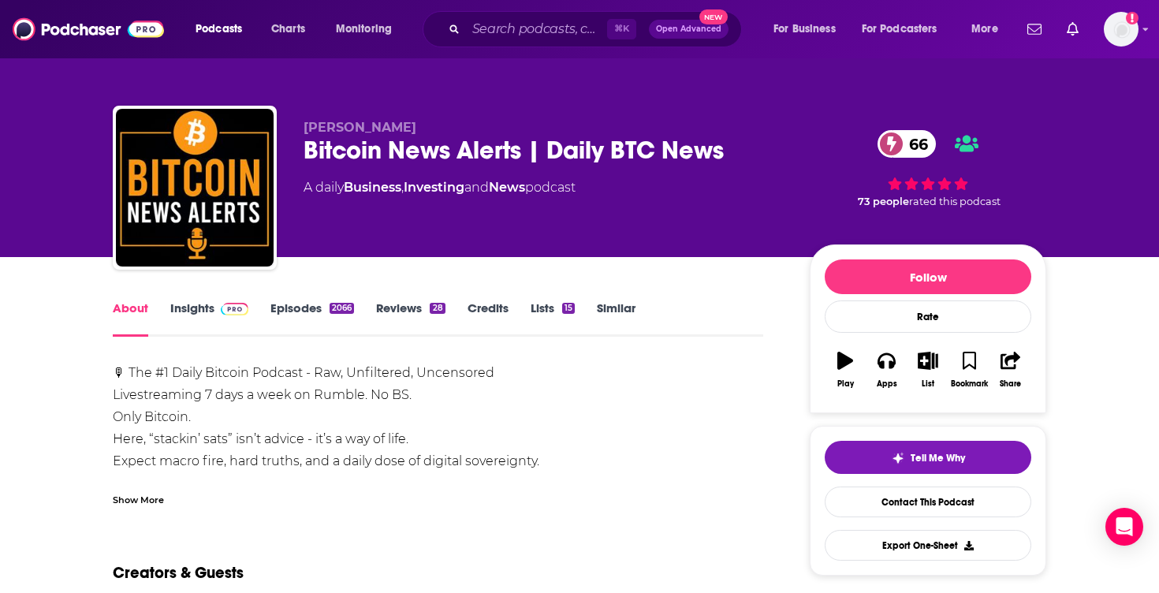
click at [195, 302] on link "Insights" at bounding box center [209, 318] width 78 height 36
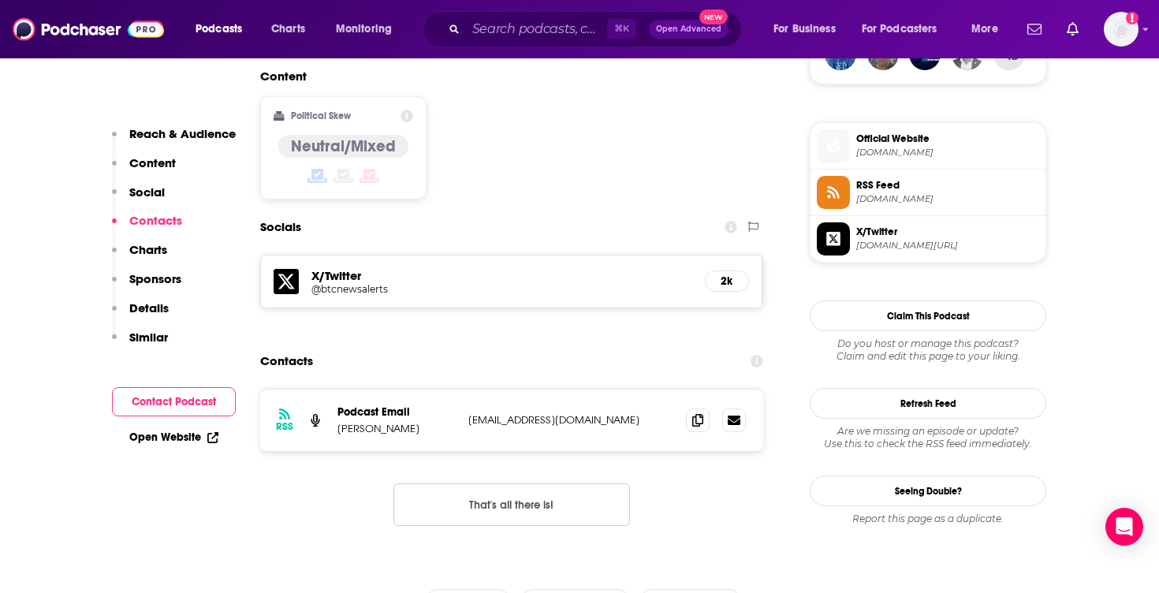
scroll to position [1227, 0]
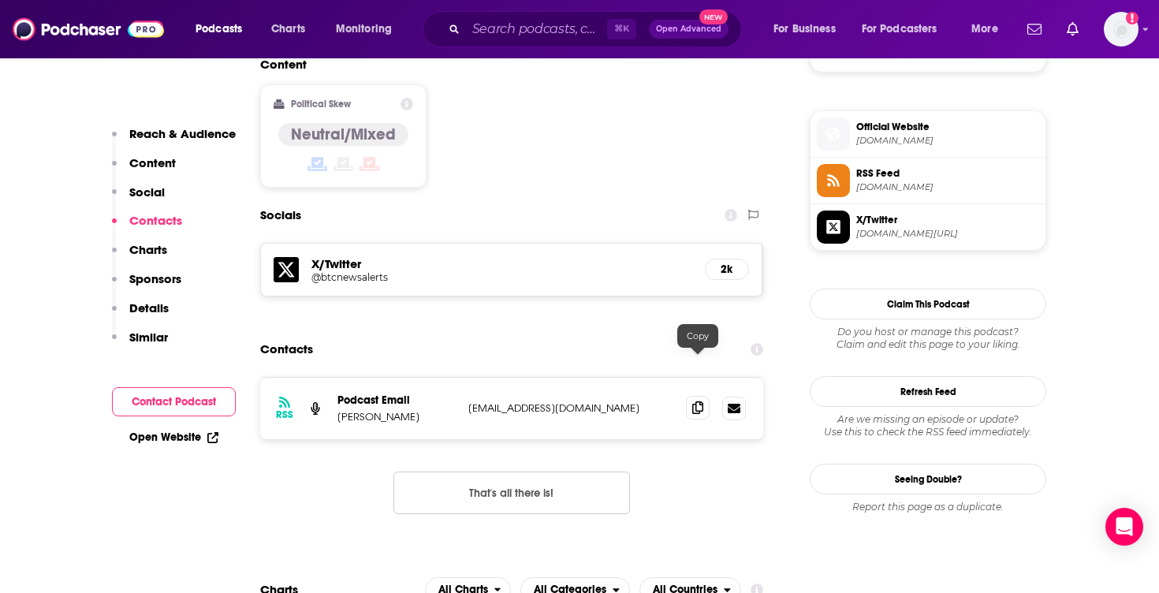
click at [702, 401] on icon at bounding box center [697, 407] width 11 height 13
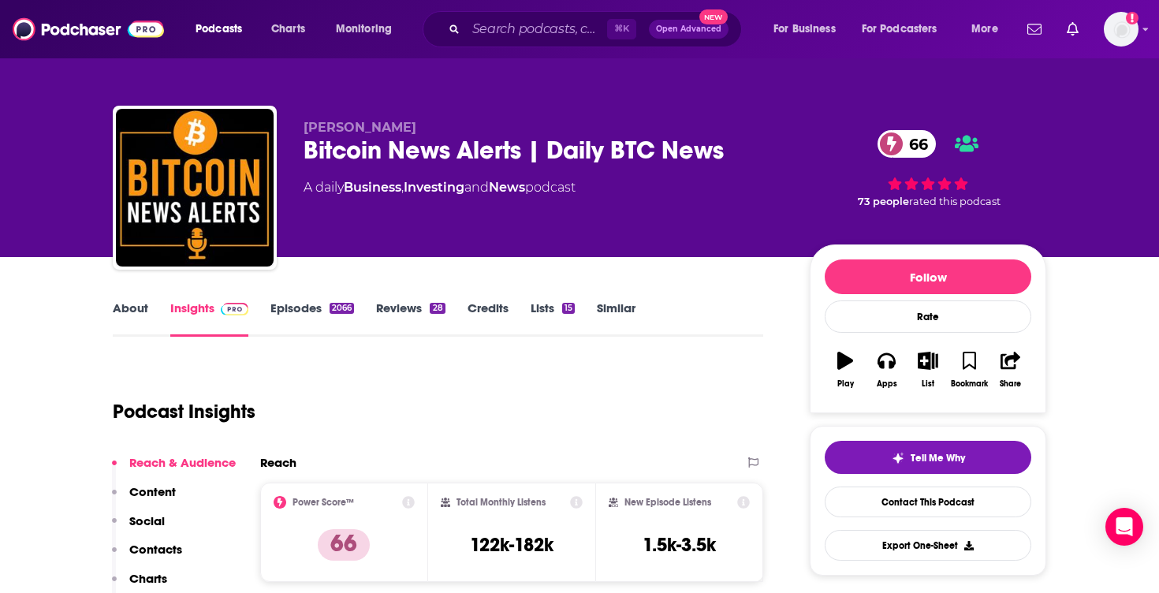
scroll to position [0, 0]
click at [329, 318] on link "Episodes 2066" at bounding box center [312, 318] width 84 height 36
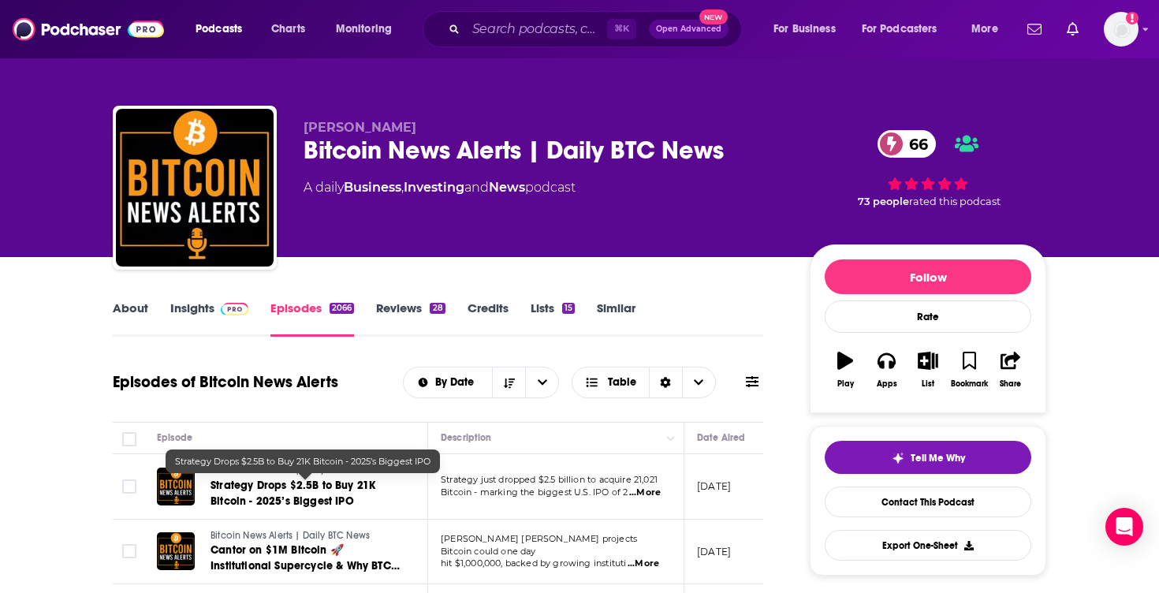
click at [319, 490] on span "Strategy Drops $2.5B to Buy 21K Bitcoin - 2025’s Biggest IPO" at bounding box center [292, 492] width 165 height 29
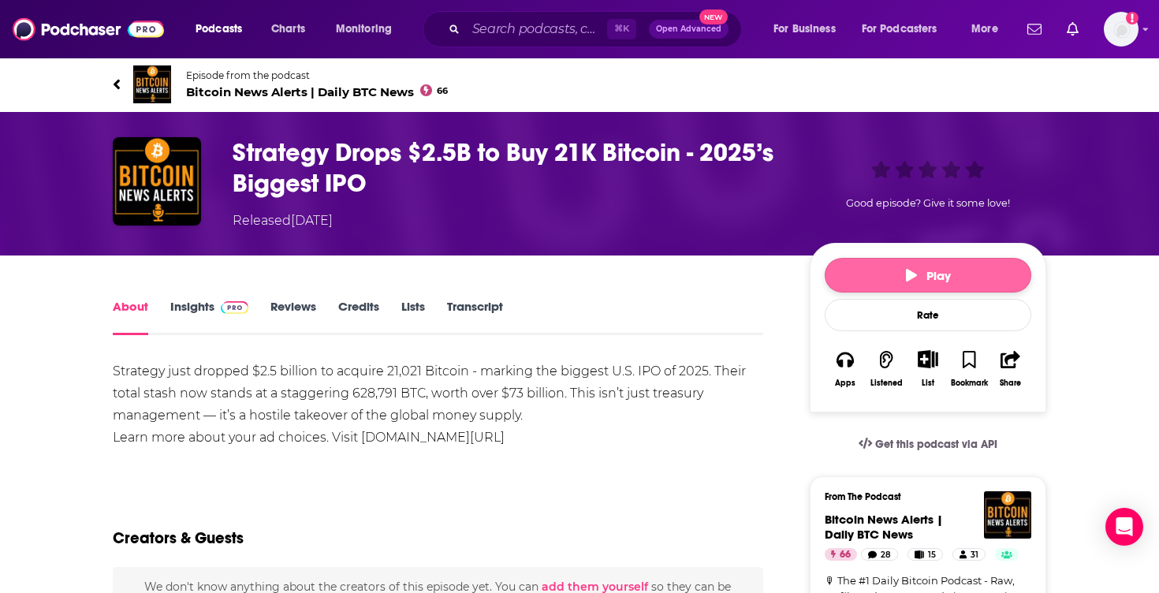
click at [895, 275] on button "Play" at bounding box center [927, 275] width 206 height 35
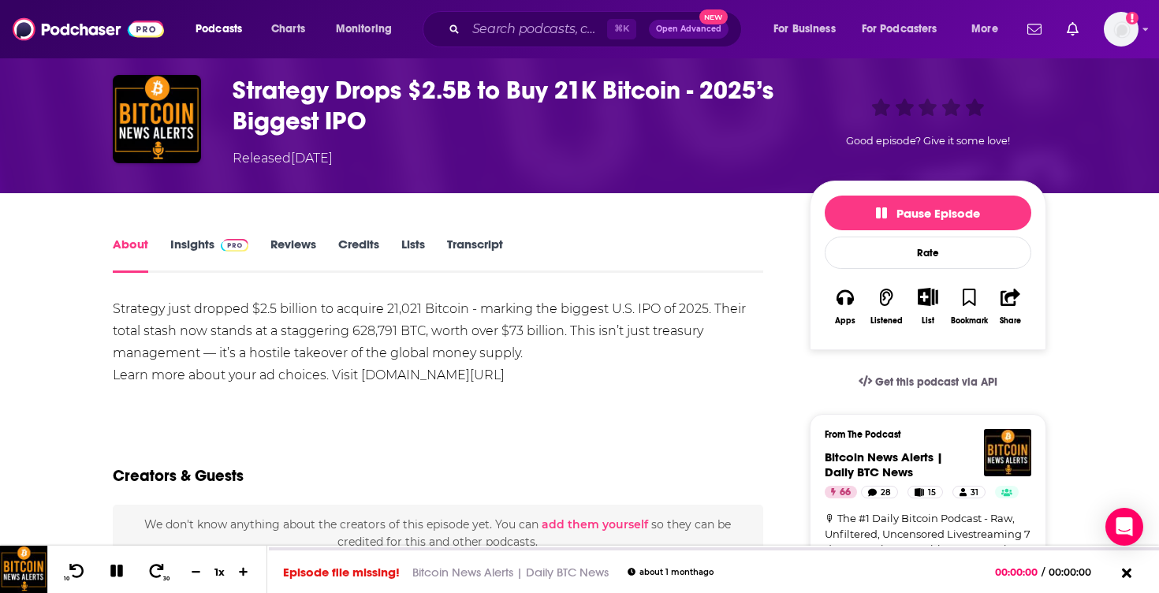
scroll to position [65, 0]
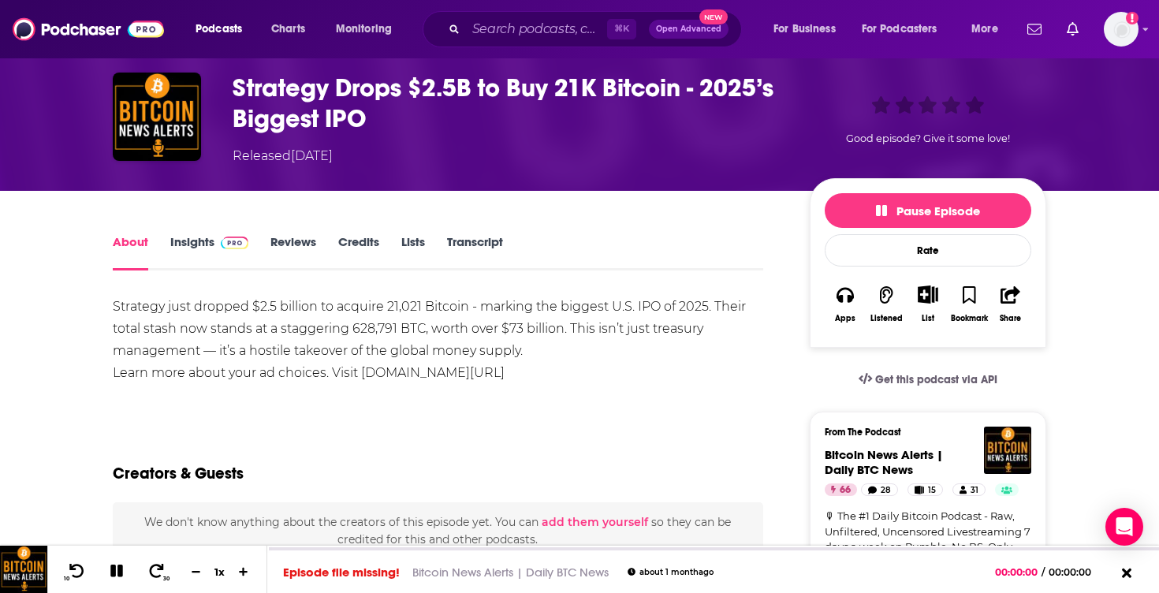
click at [848, 317] on div "Apps" at bounding box center [845, 318] width 20 height 9
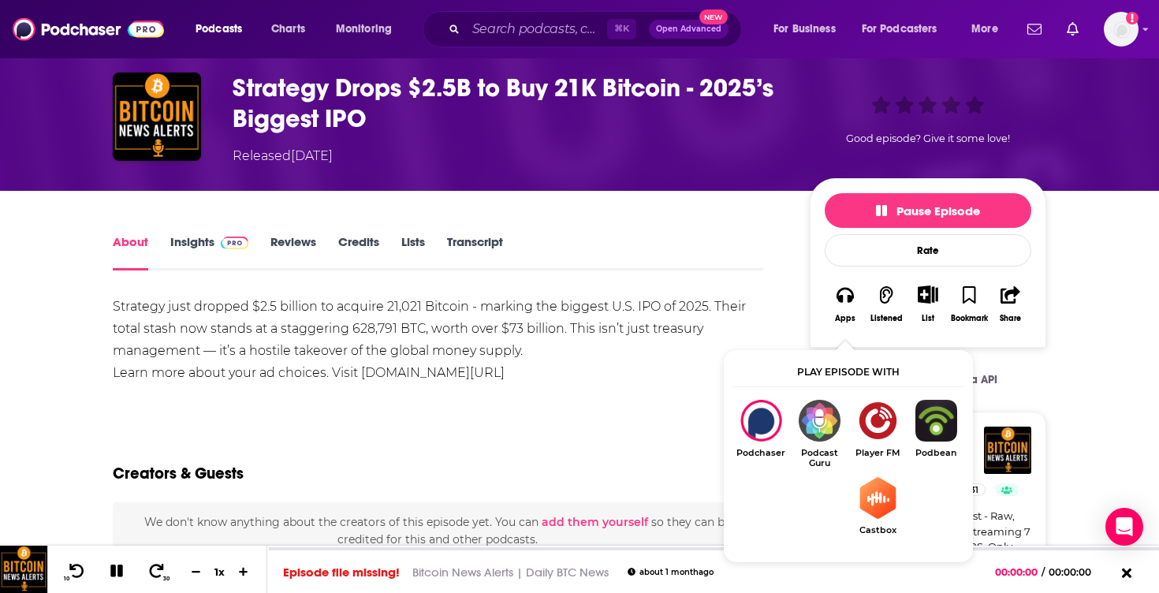
click at [629, 441] on div "Creators & Guests" at bounding box center [438, 464] width 650 height 76
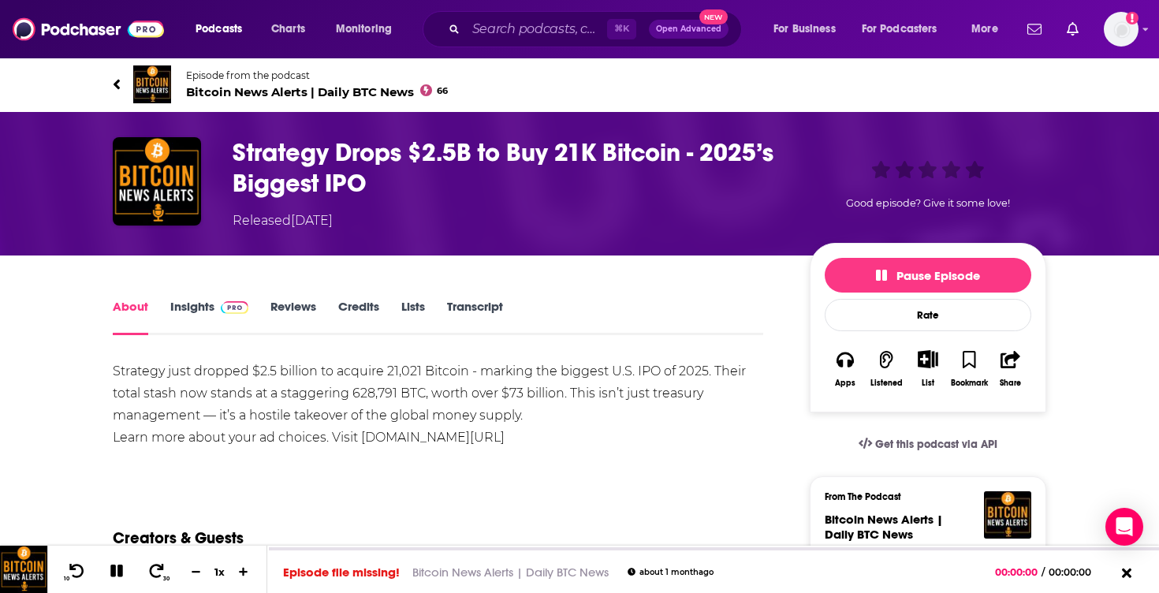
scroll to position [0, 0]
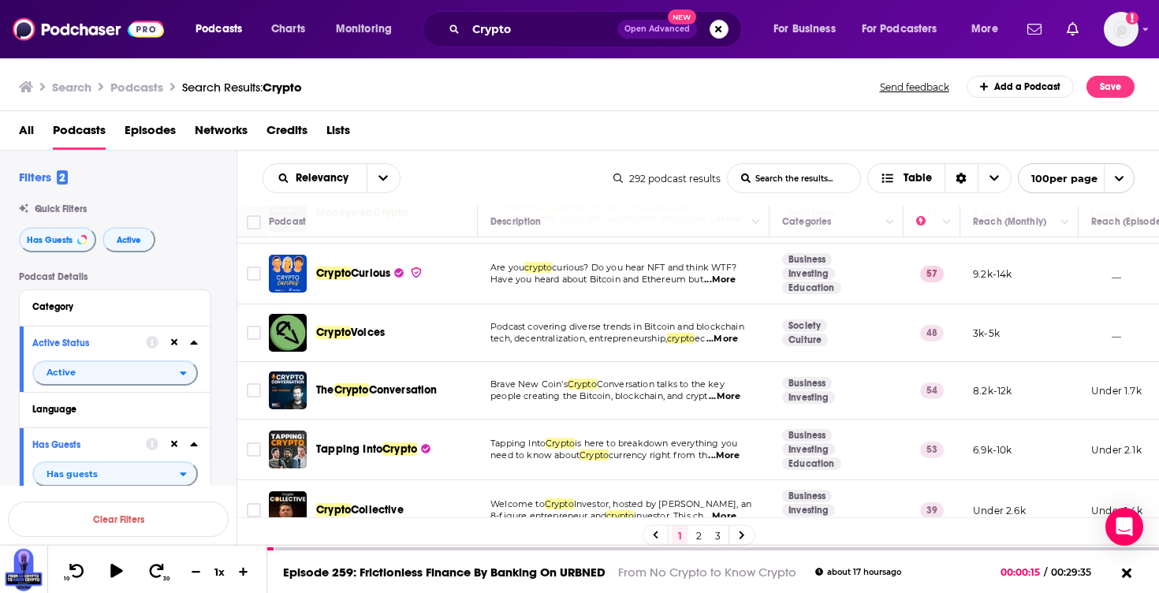
scroll to position [179, 0]
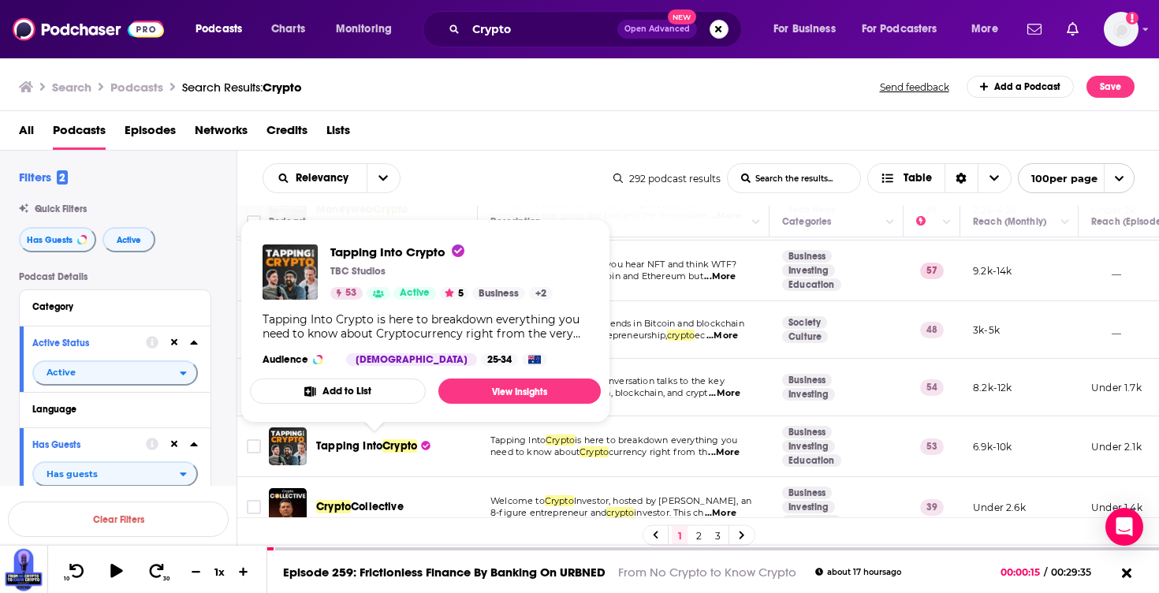
click at [406, 445] on span "Crypto" at bounding box center [399, 445] width 35 height 13
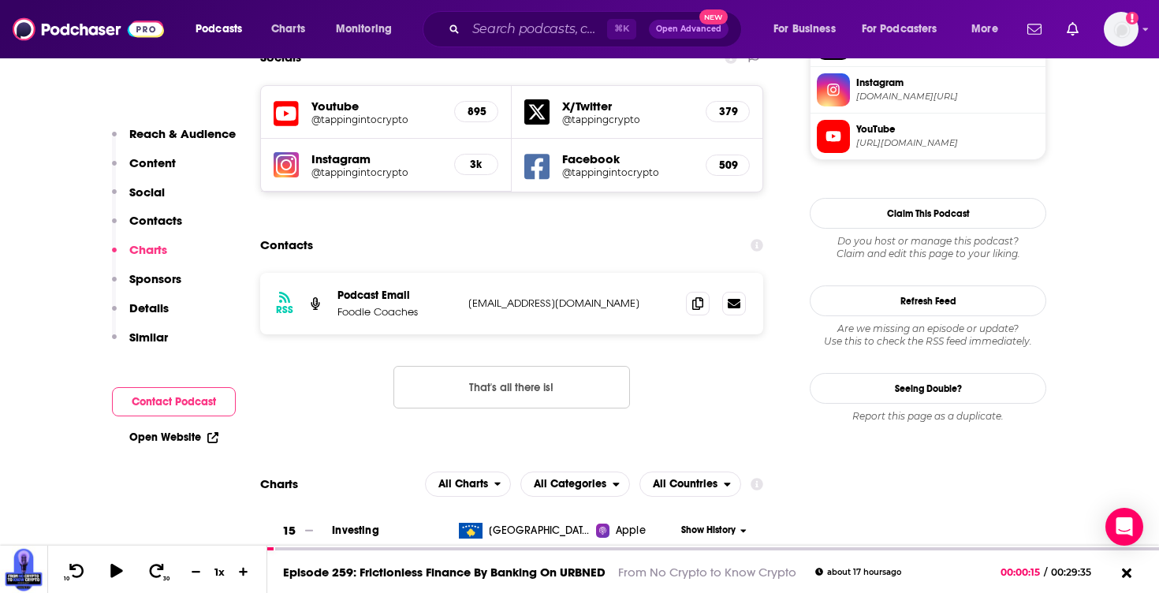
scroll to position [1454, 0]
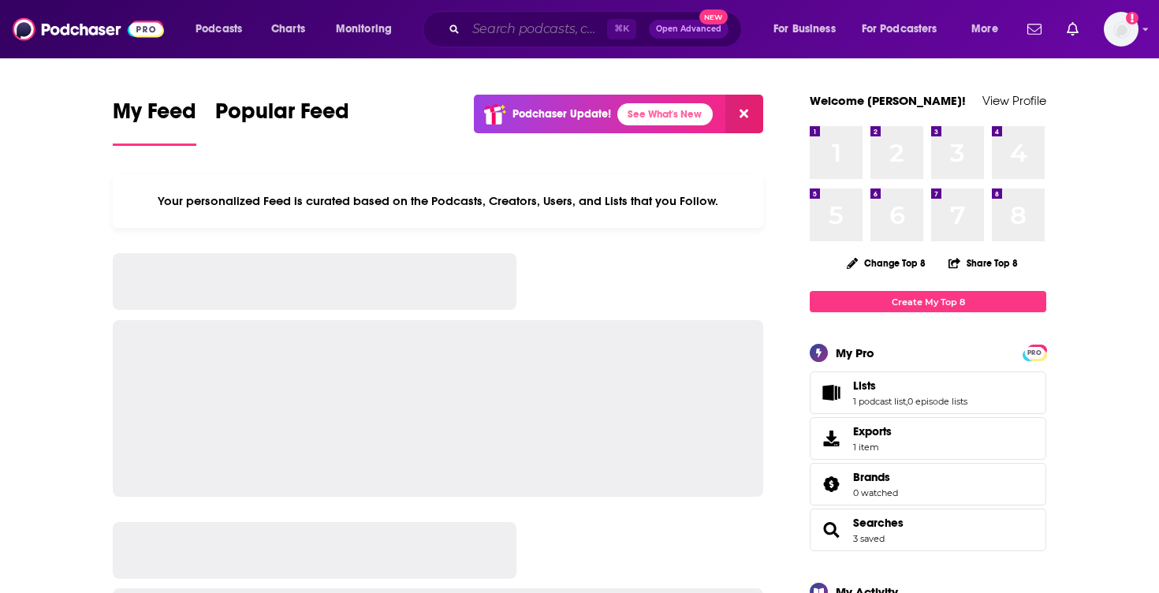
click at [541, 30] on input "Search podcasts, credits, & more..." at bounding box center [536, 29] width 141 height 25
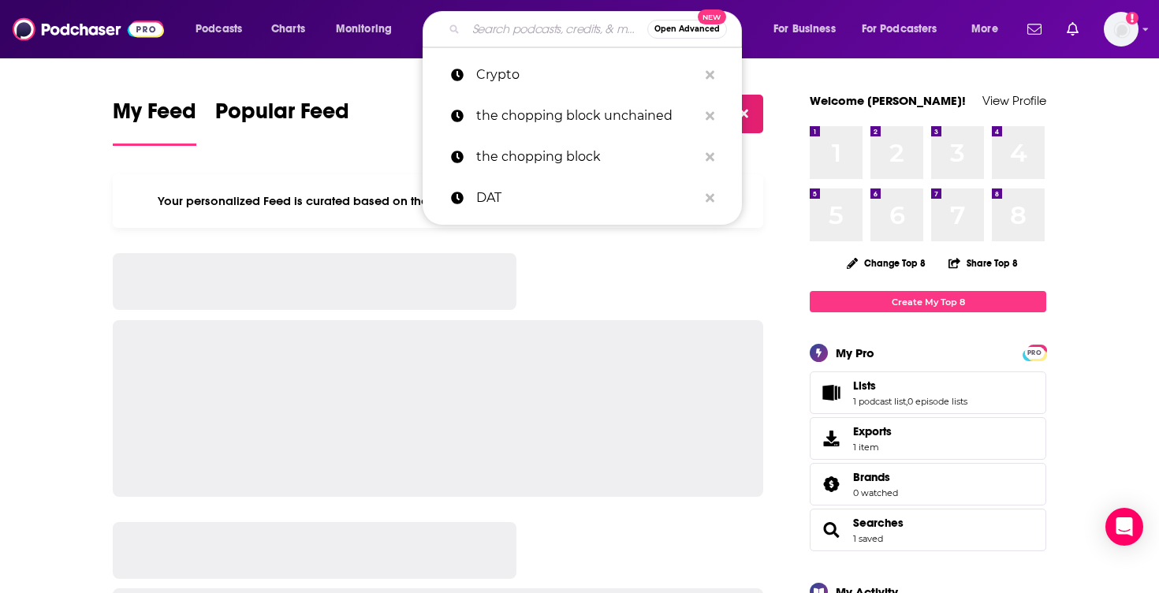
paste input "Bell Curve - Blockworks"
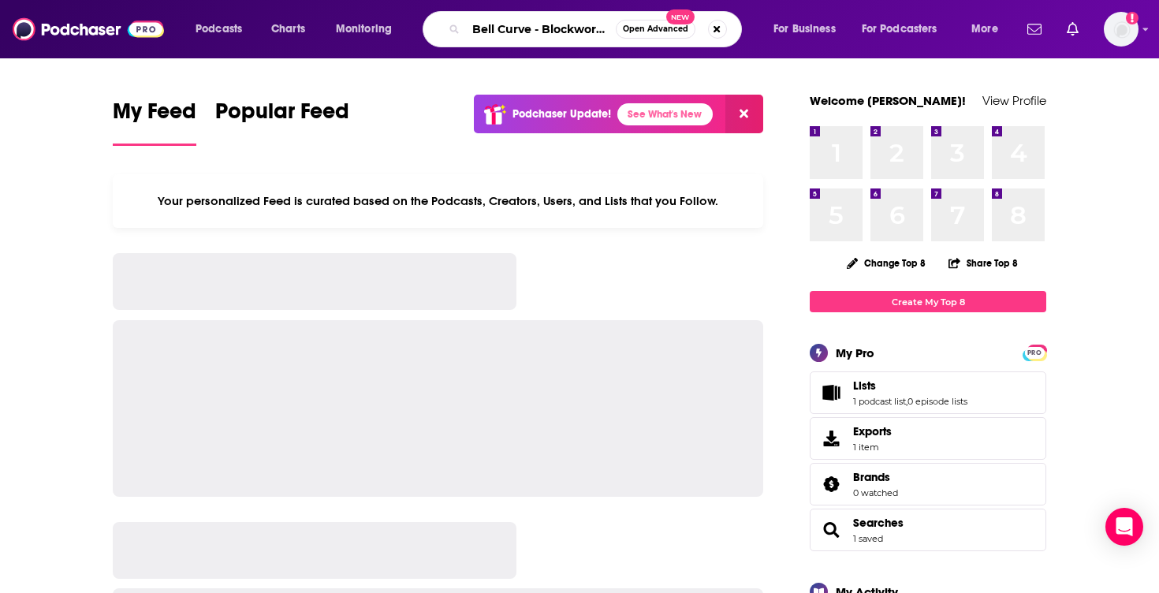
type input "Bell Curve - Blockworks"
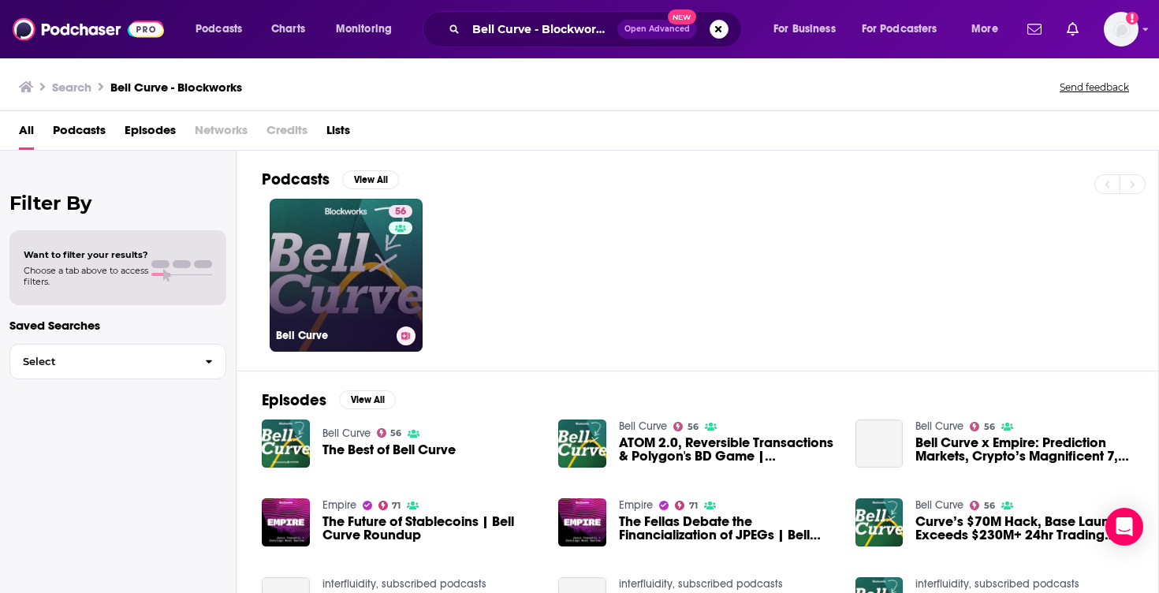
click at [359, 236] on link "56 Bell Curve" at bounding box center [346, 275] width 153 height 153
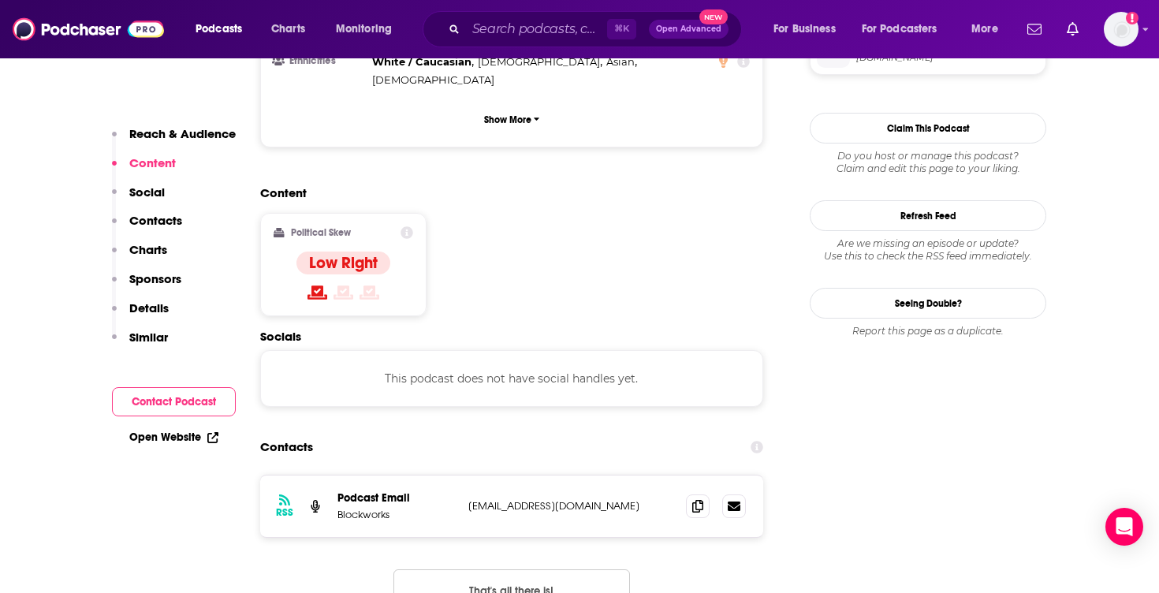
scroll to position [1185, 0]
click at [696, 498] on icon at bounding box center [697, 504] width 11 height 13
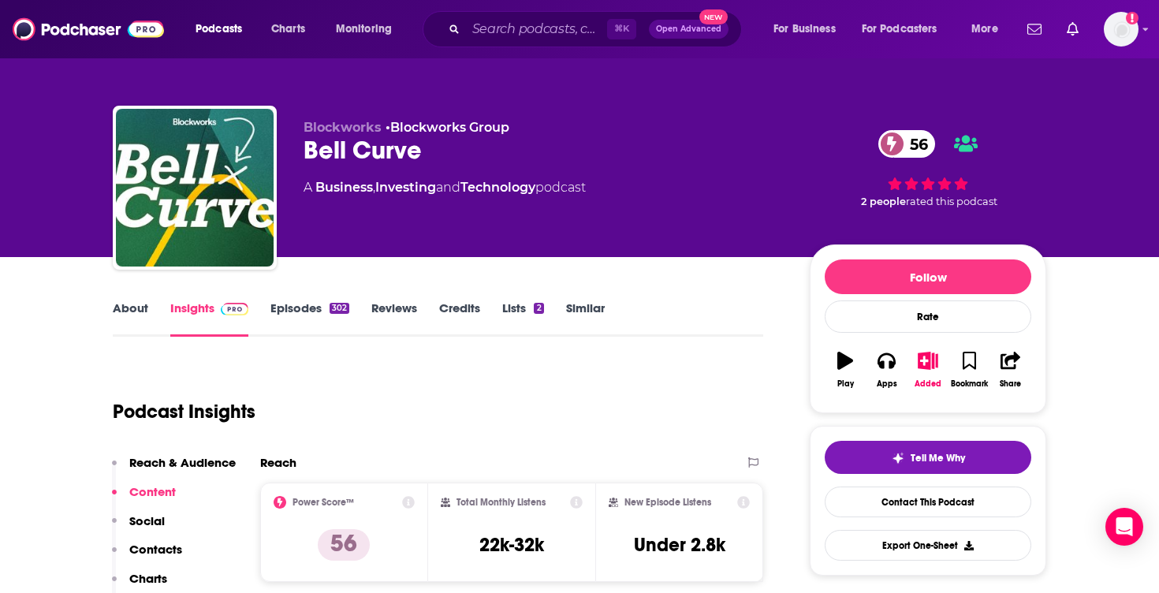
scroll to position [0, 0]
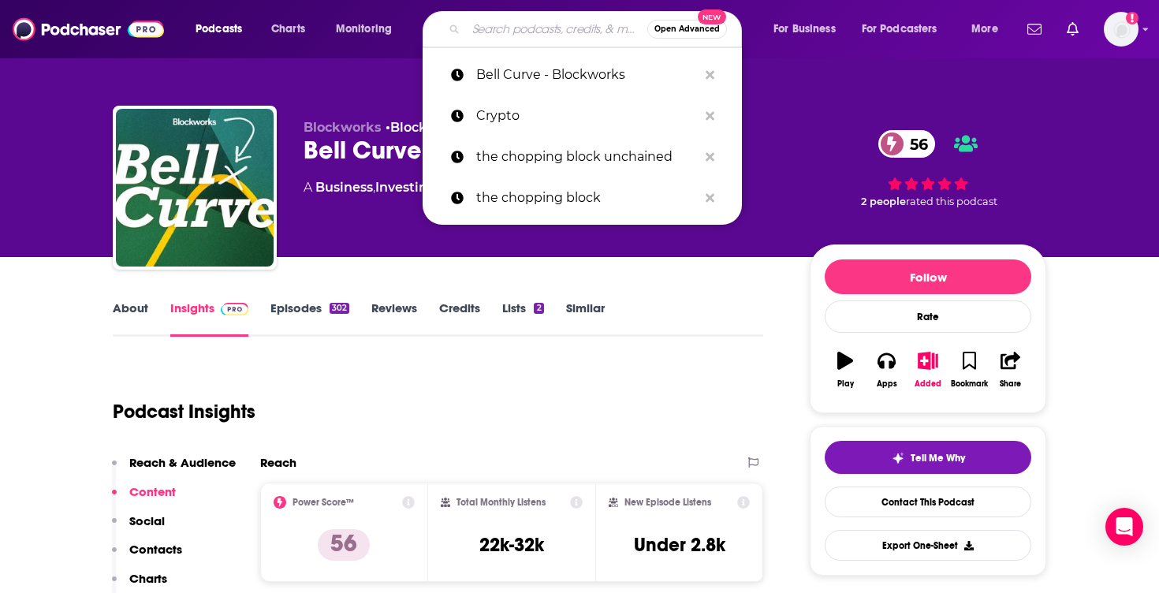
click at [556, 24] on input "Search podcasts, credits, & more..." at bounding box center [556, 29] width 181 height 25
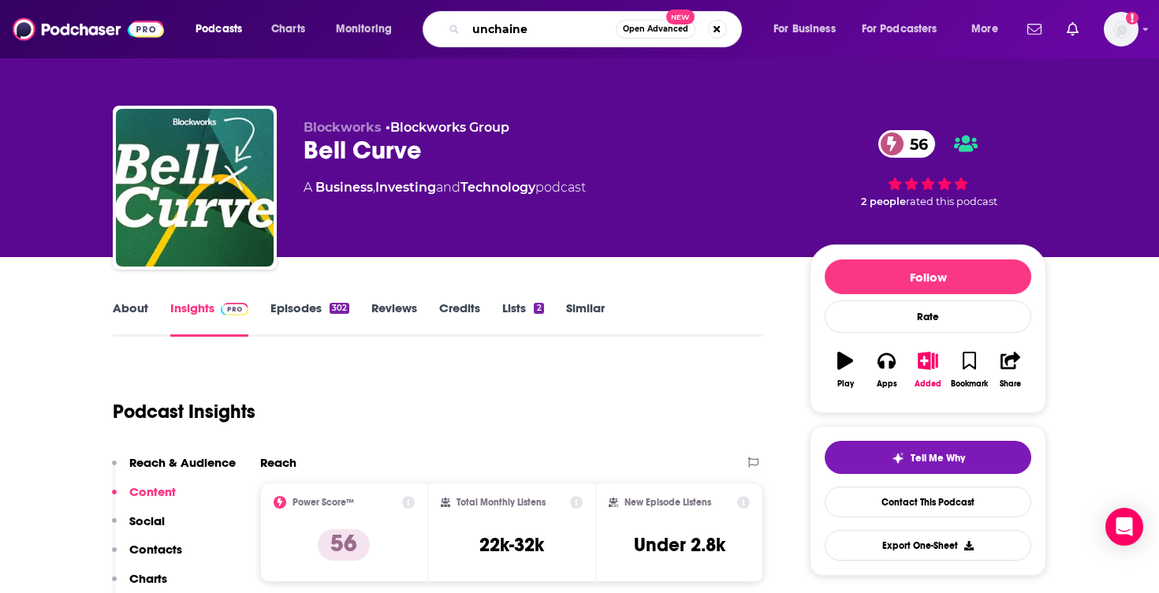
type input "unchained"
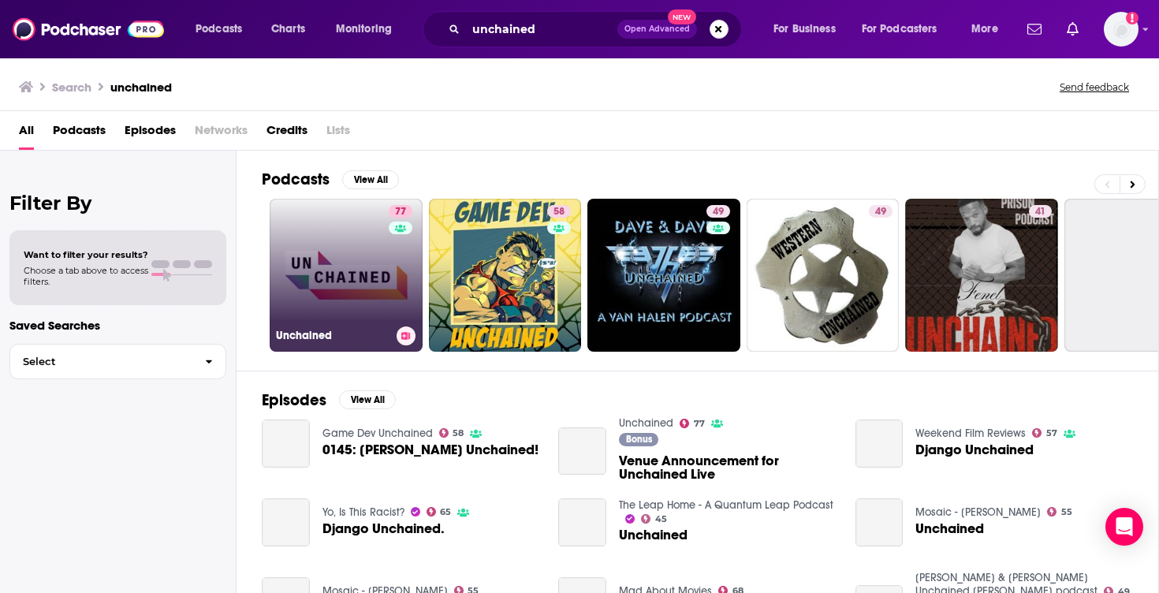
click at [348, 262] on link "77 Unchained" at bounding box center [346, 275] width 153 height 153
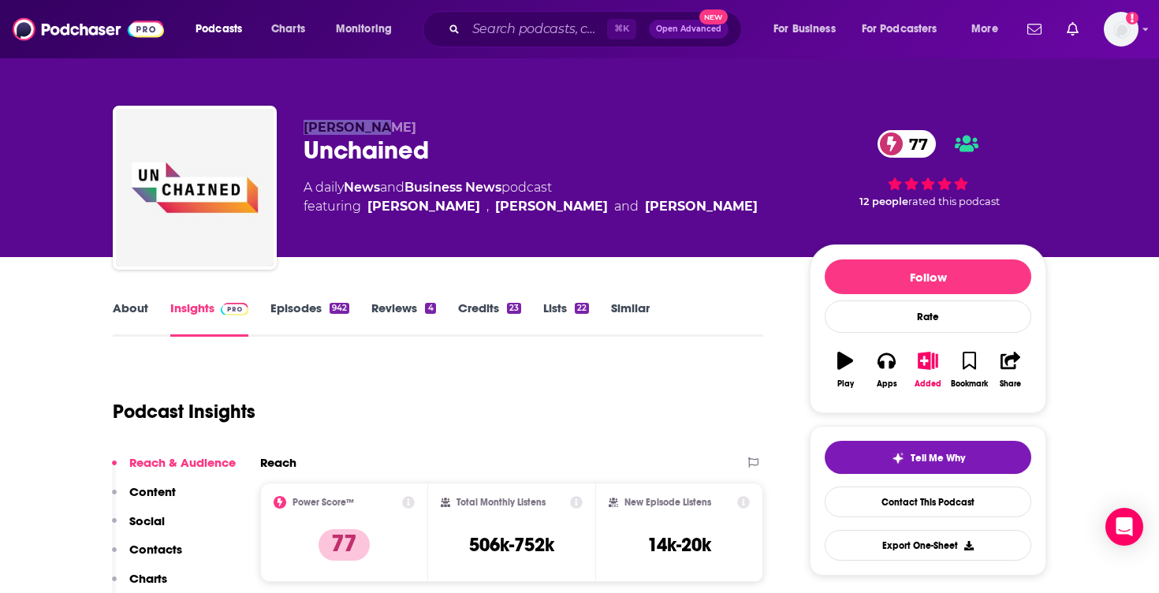
drag, startPoint x: 376, startPoint y: 125, endPoint x: 303, endPoint y: 128, distance: 73.4
click at [303, 128] on div "Laura Shin Unchained 77 A daily News and Business News podcast featuring Laura …" at bounding box center [579, 191] width 933 height 170
copy span "Laura Shin"
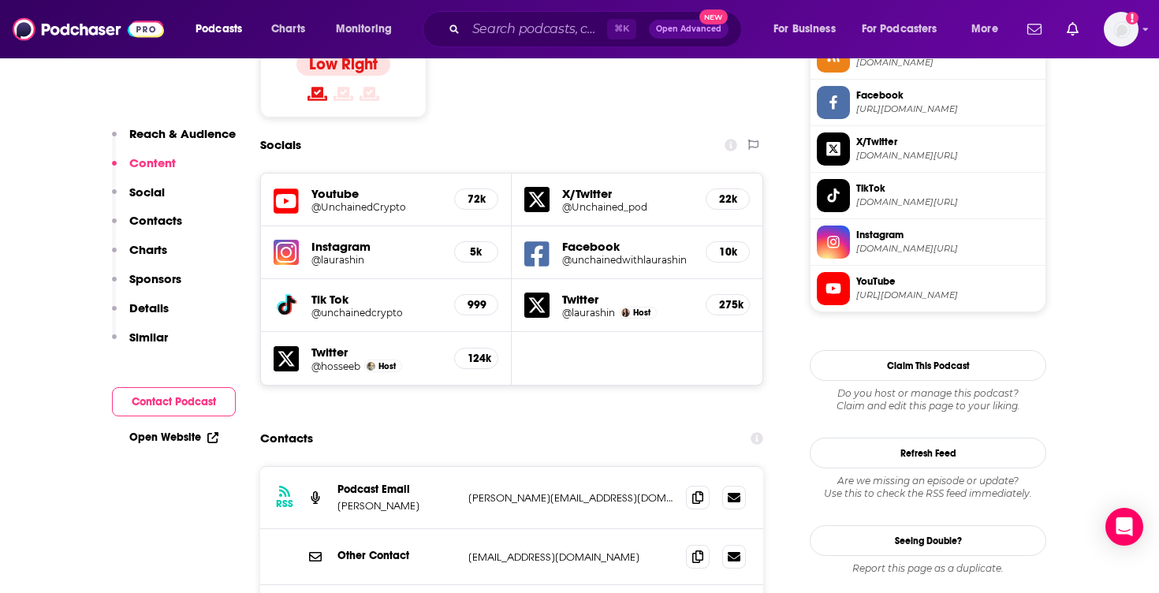
scroll to position [1353, 0]
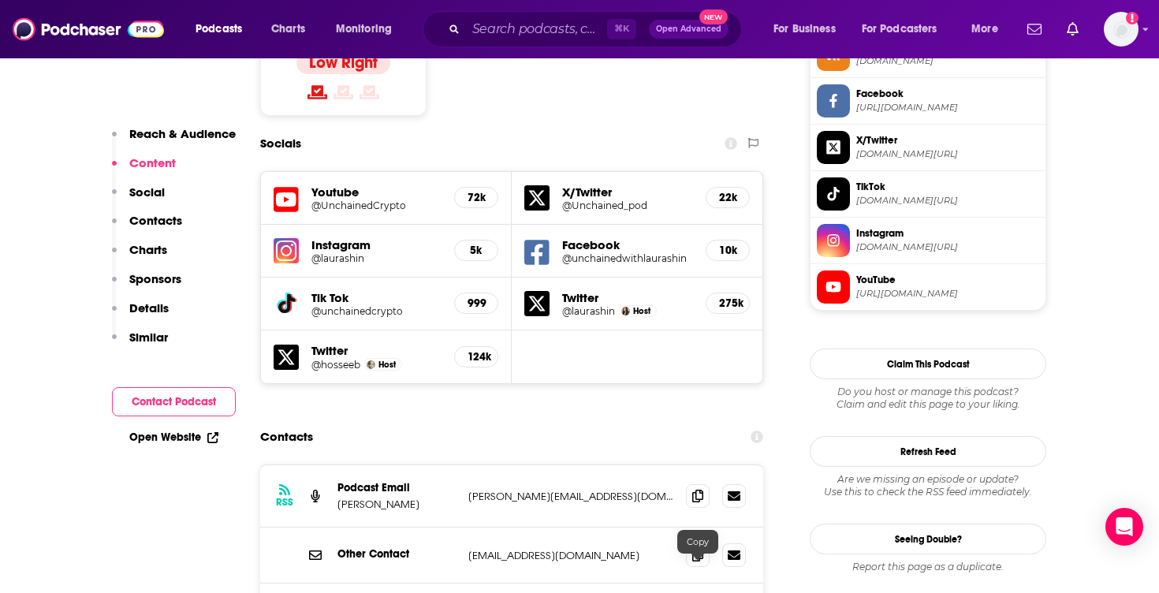
click at [496, 24] on input "Search podcasts, credits, & more..." at bounding box center [536, 29] width 141 height 25
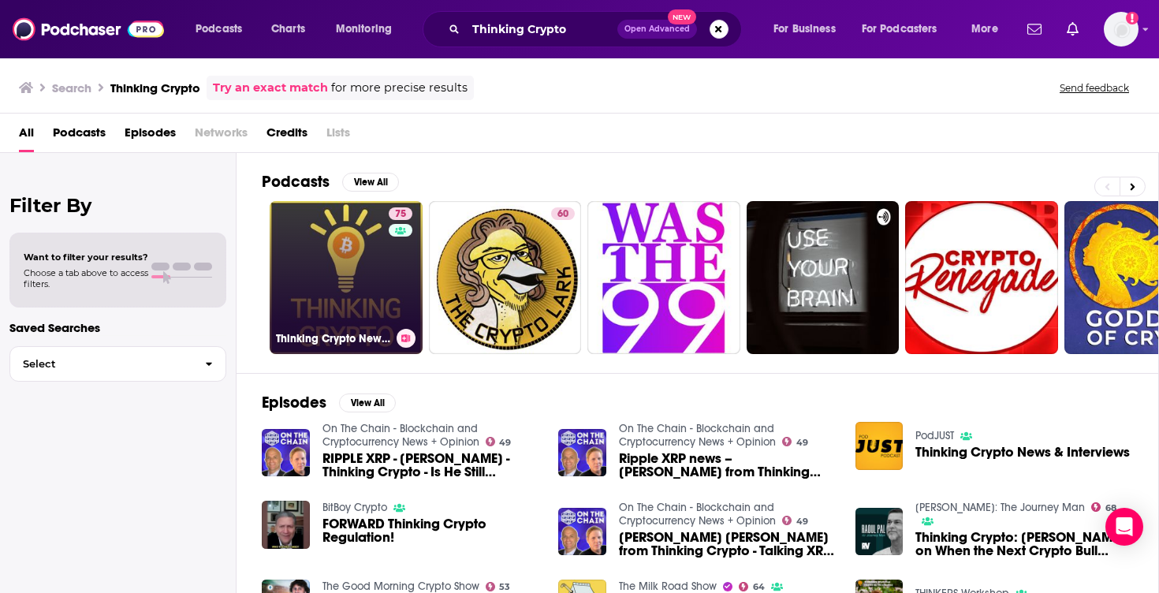
click at [347, 296] on link "75 Thinking Crypto News & Interviews" at bounding box center [346, 277] width 153 height 153
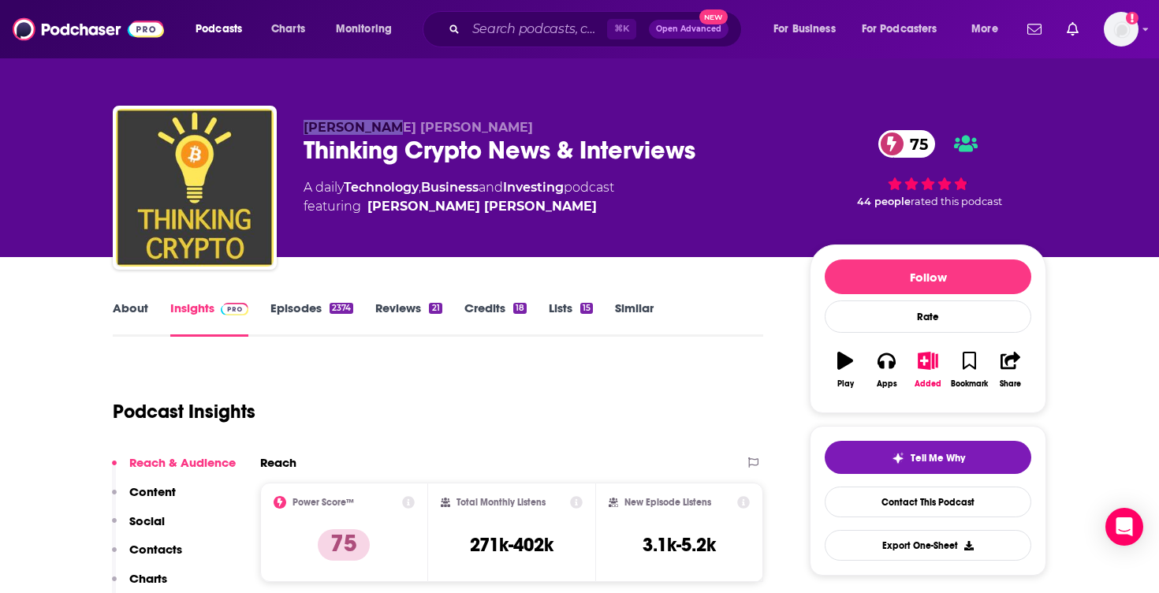
drag, startPoint x: 392, startPoint y: 120, endPoint x: 303, endPoint y: 125, distance: 88.4
click at [303, 125] on p "Tony Edward" at bounding box center [543, 127] width 481 height 15
copy span "Tony Edward"
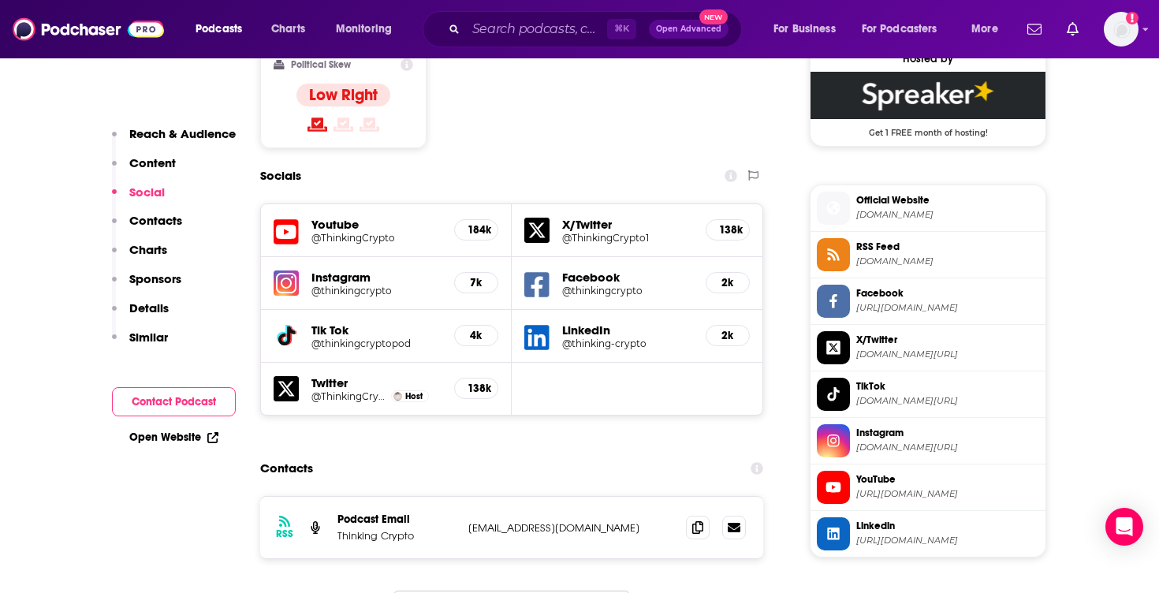
scroll to position [1305, 0]
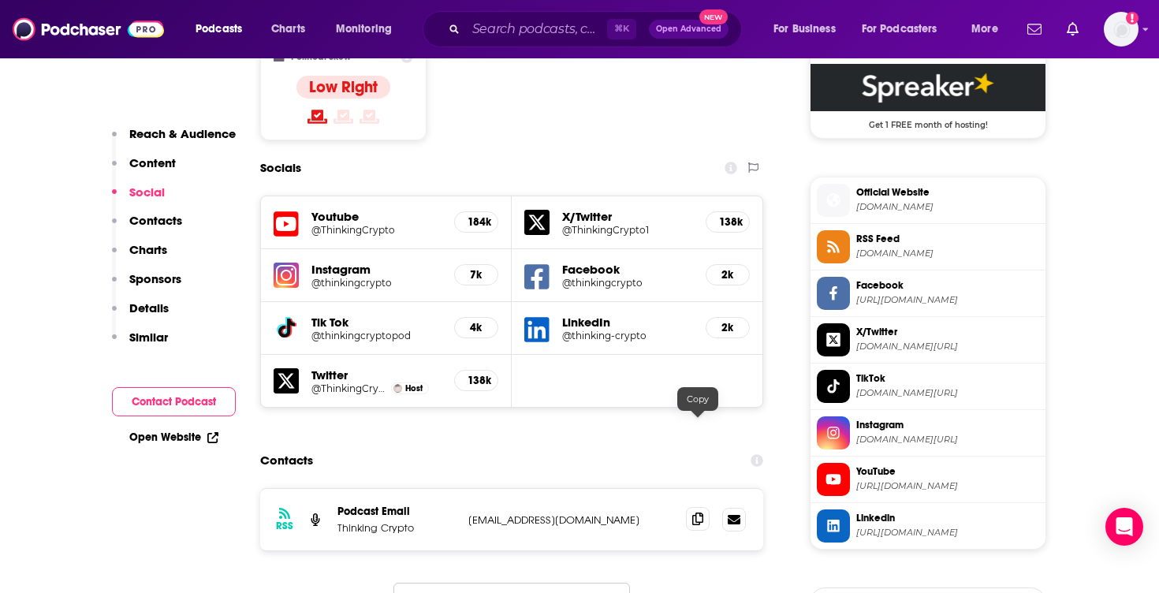
click at [698, 512] on icon at bounding box center [697, 518] width 11 height 13
click at [530, 28] on input "Search podcasts, credits, & more..." at bounding box center [536, 29] width 141 height 25
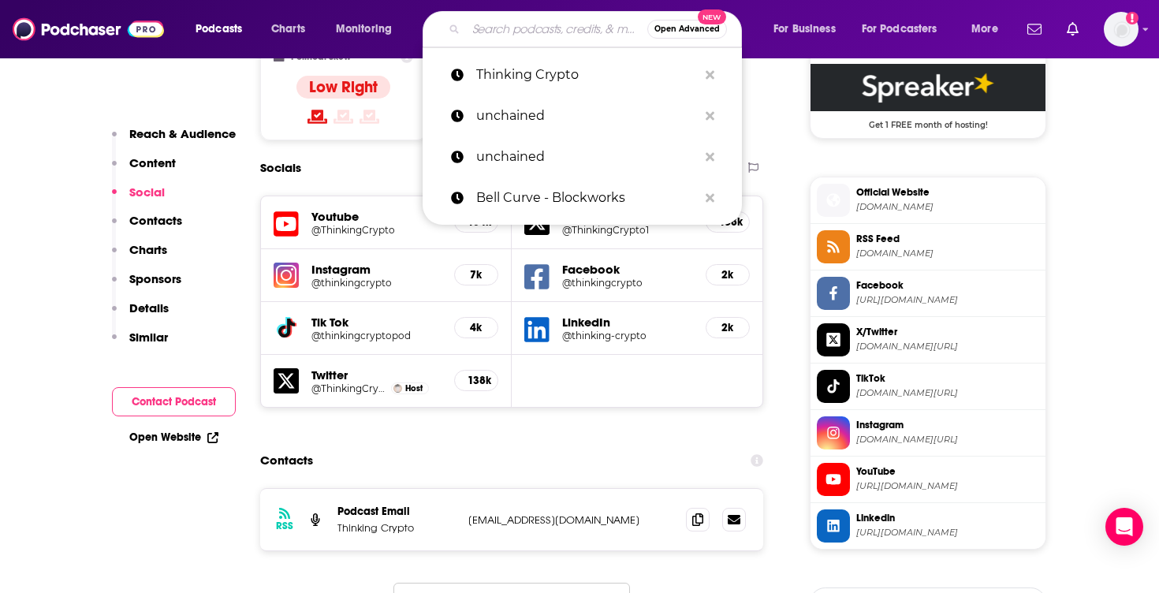
paste input "The Crypto Beat - The Block"
type input "The Crypto Beat - The Block"
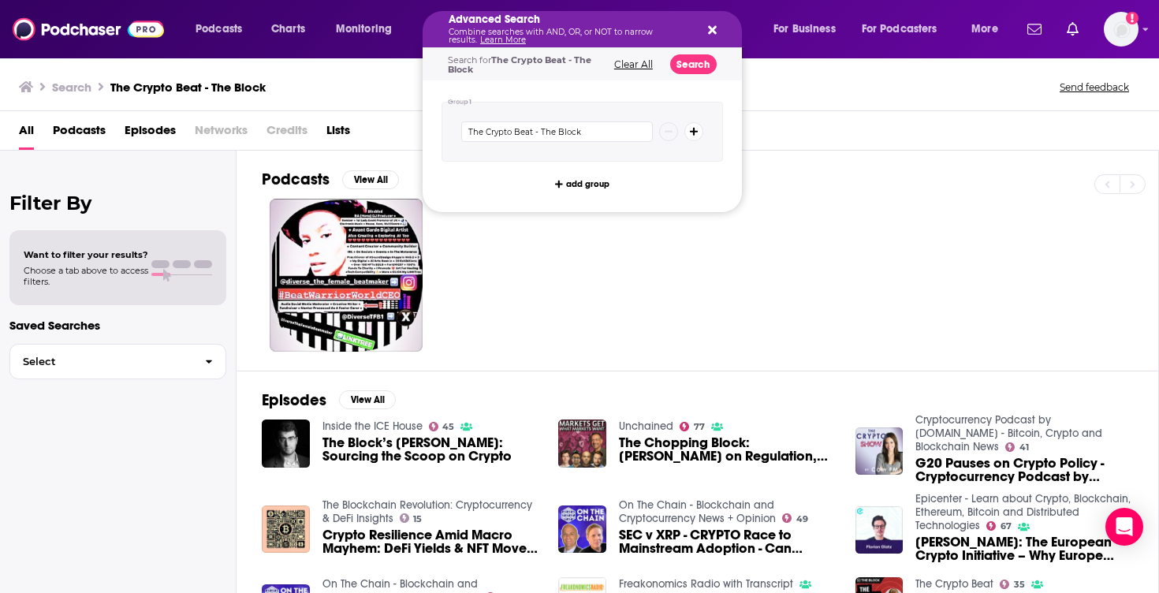
click at [510, 264] on div at bounding box center [710, 275] width 896 height 153
click at [546, 25] on div "Advanced Search Combine searches with AND, OR, or NOT to narrow results. Learn …" at bounding box center [569, 29] width 242 height 30
click at [636, 63] on button "Clear All" at bounding box center [633, 64] width 48 height 11
click at [506, 132] on input "Search podcasts, credits, & more..." at bounding box center [557, 131] width 192 height 20
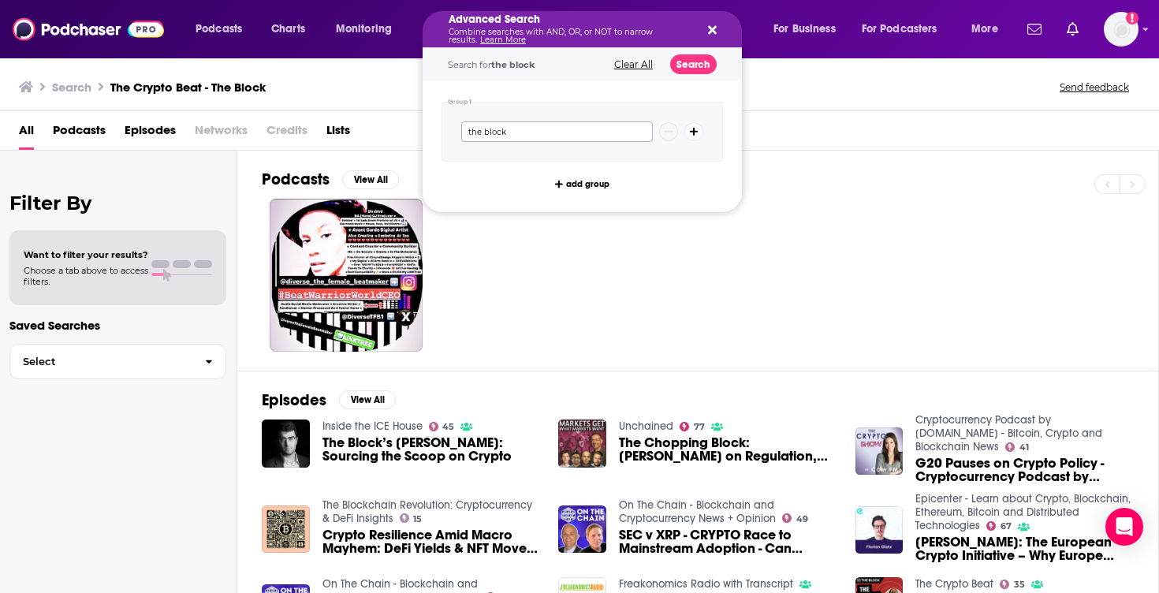
type input "the block"
click at [690, 56] on button "Search" at bounding box center [693, 64] width 46 height 20
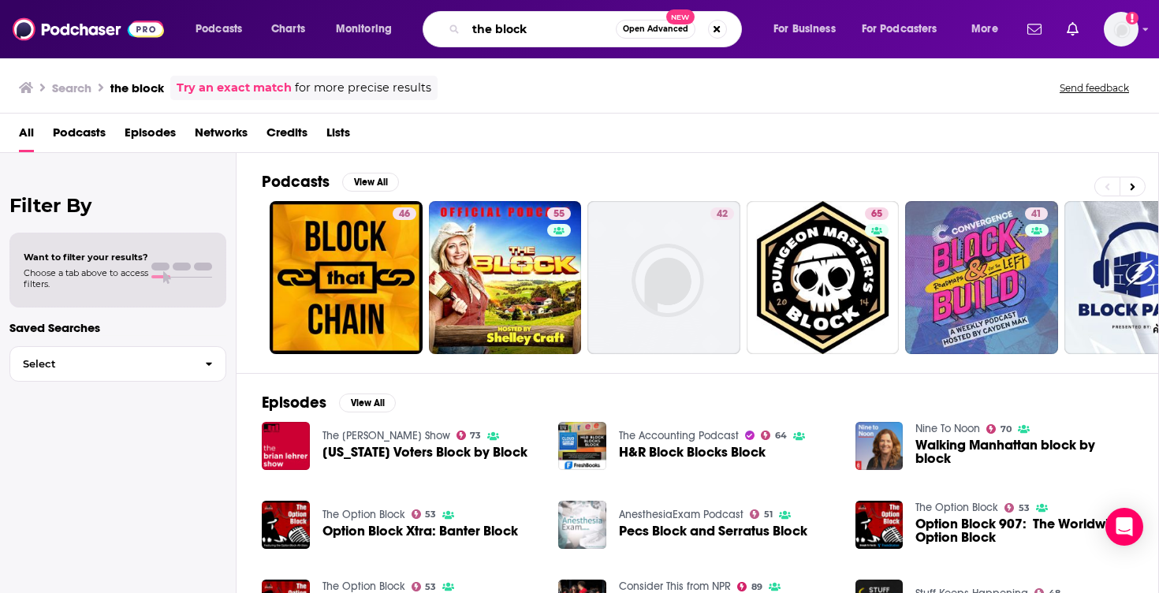
click at [582, 27] on input "the block" at bounding box center [541, 29] width 150 height 25
type input "the crypto beat"
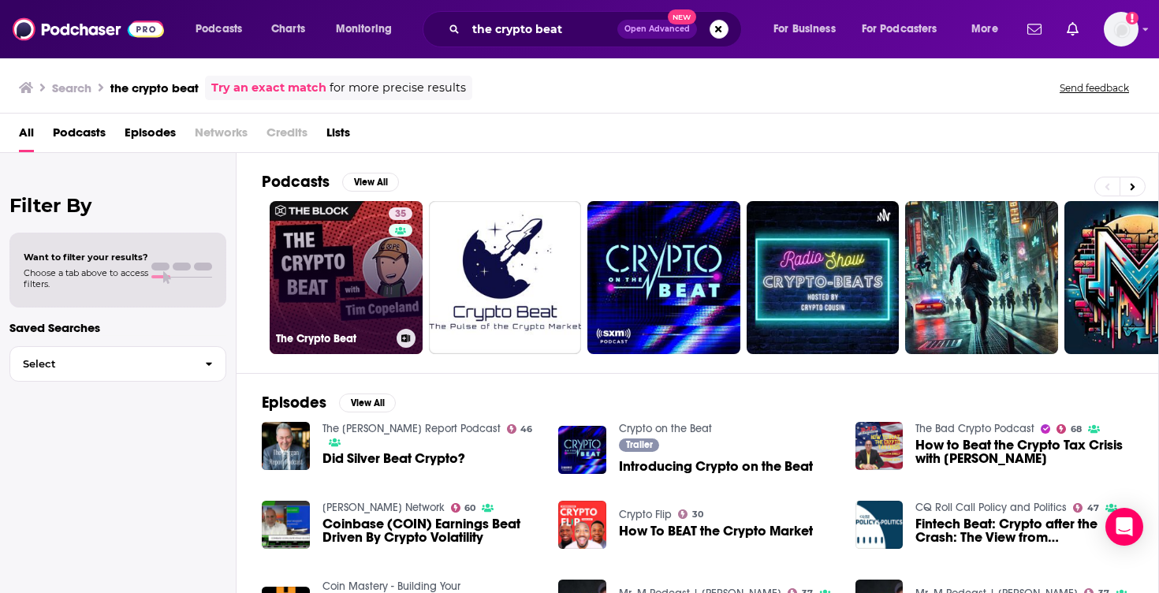
click at [362, 255] on link "35 The Crypto Beat" at bounding box center [346, 277] width 153 height 153
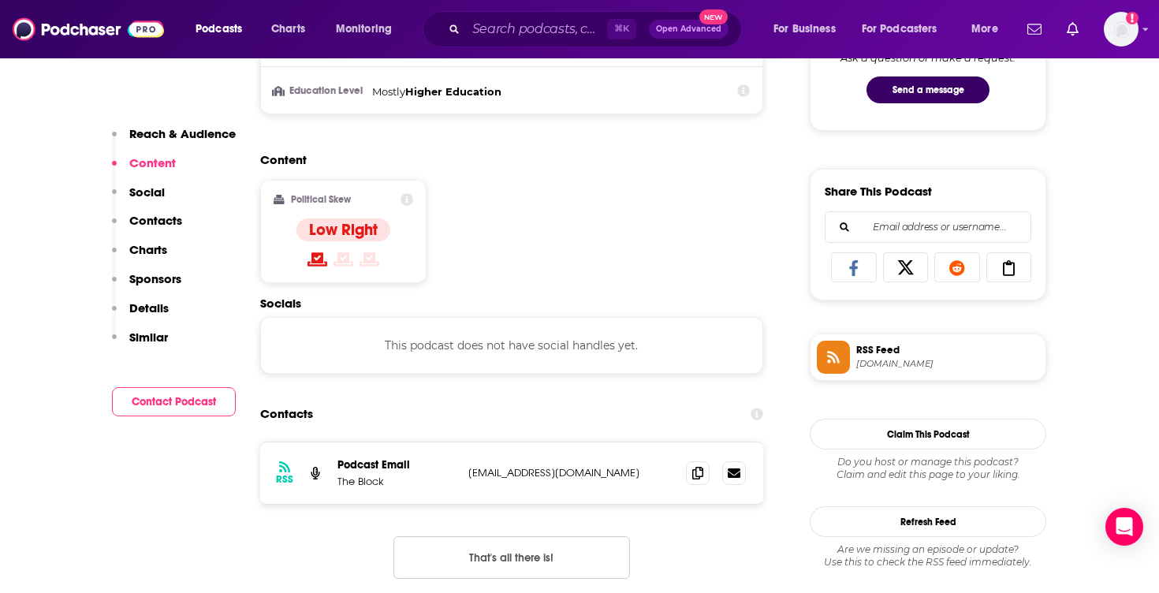
scroll to position [881, 0]
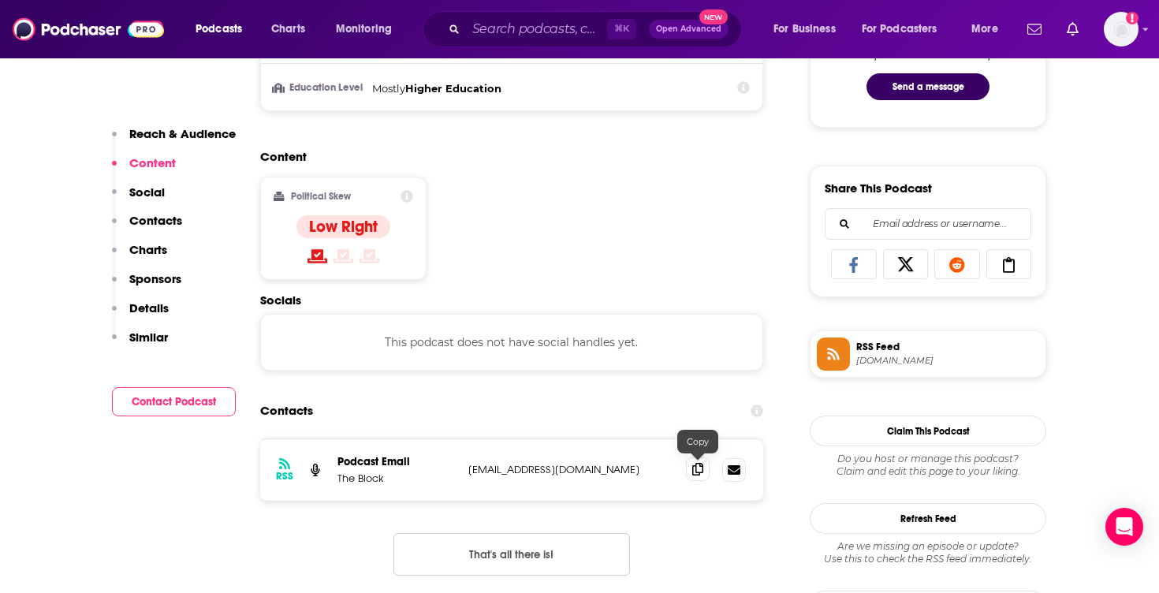
click at [694, 475] on span at bounding box center [698, 469] width 24 height 24
